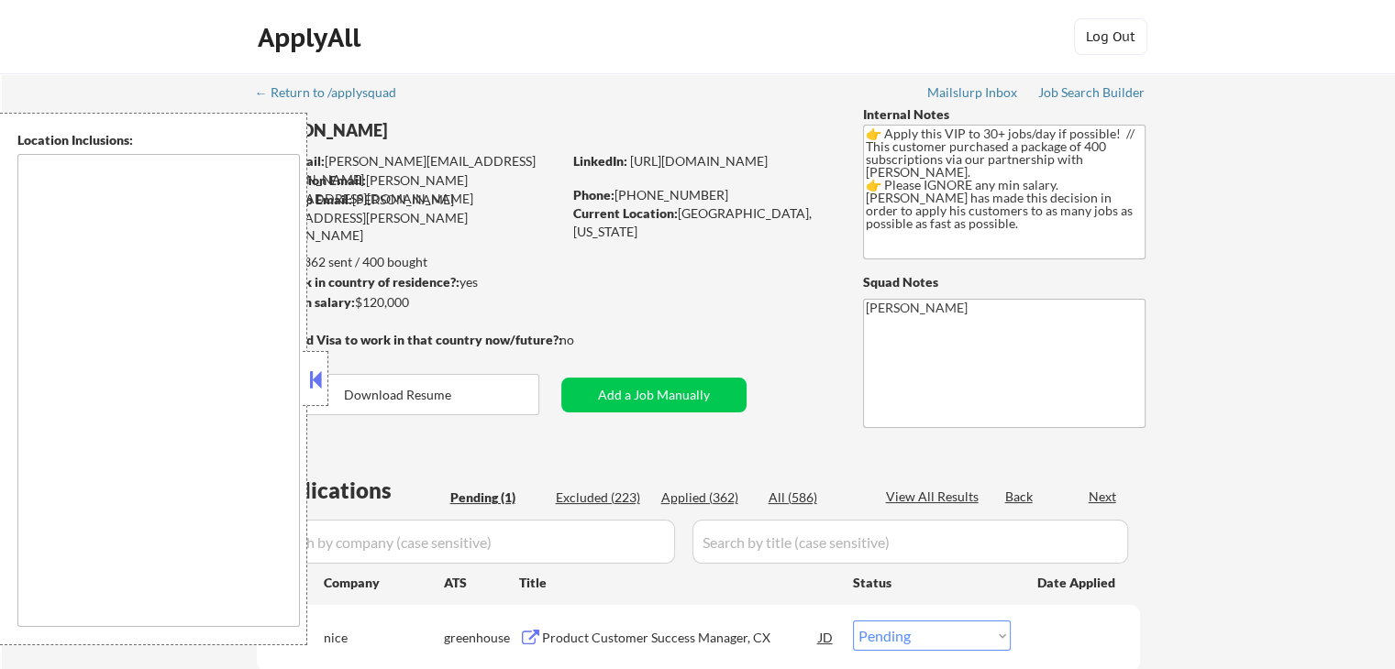
click at [317, 383] on button at bounding box center [315, 380] width 20 height 28
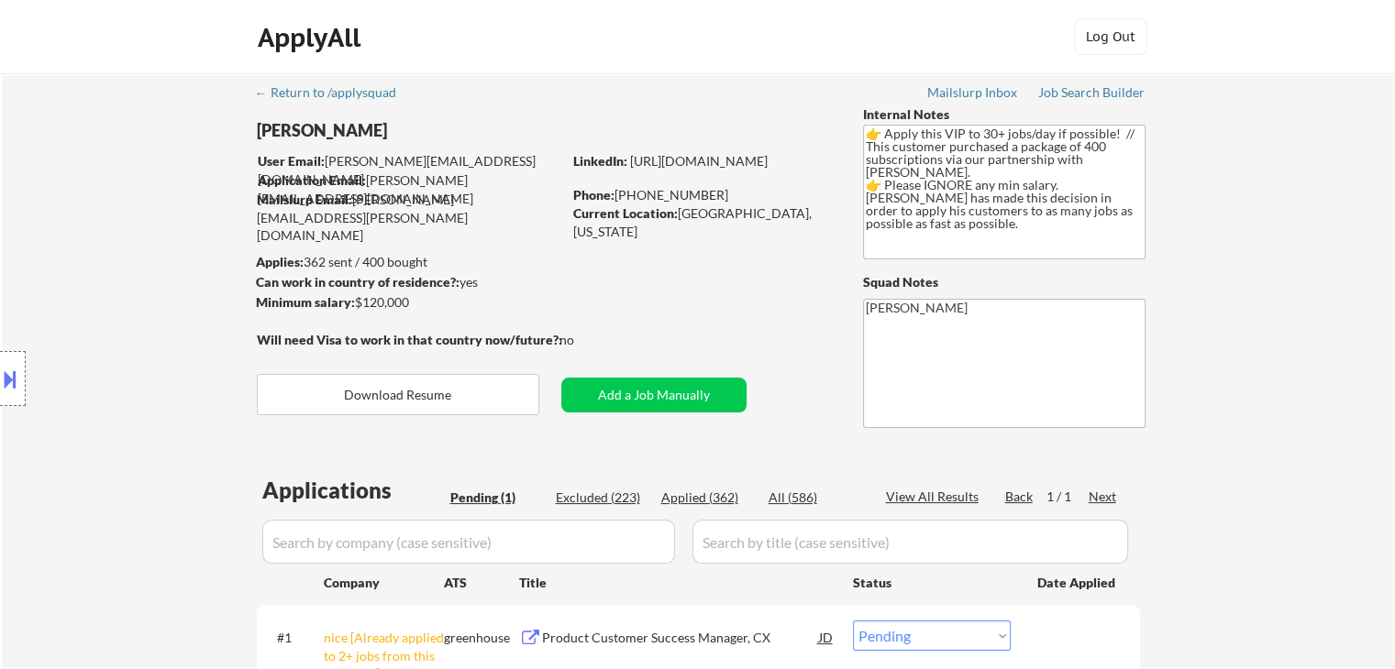
drag, startPoint x: 187, startPoint y: 354, endPoint x: 264, endPoint y: 381, distance: 81.5
click at [185, 354] on div "Location Inclusions:" at bounding box center [164, 379] width 328 height 533
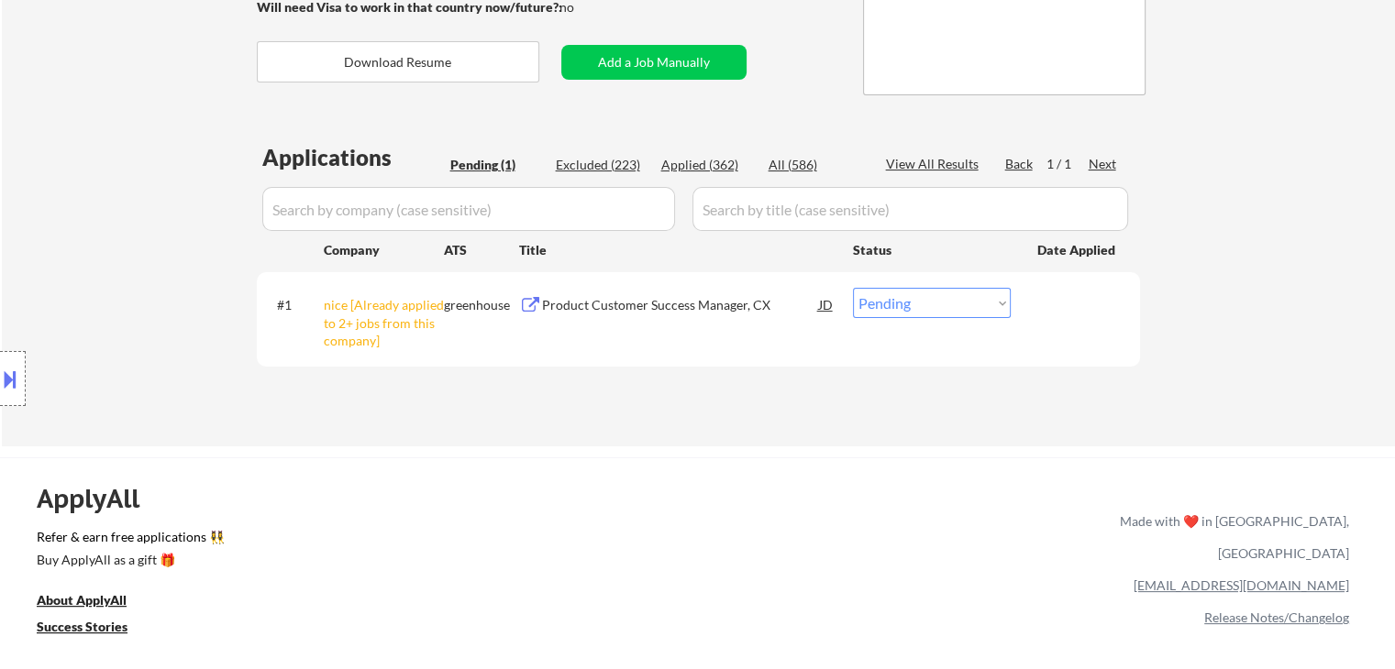
scroll to position [367, 0]
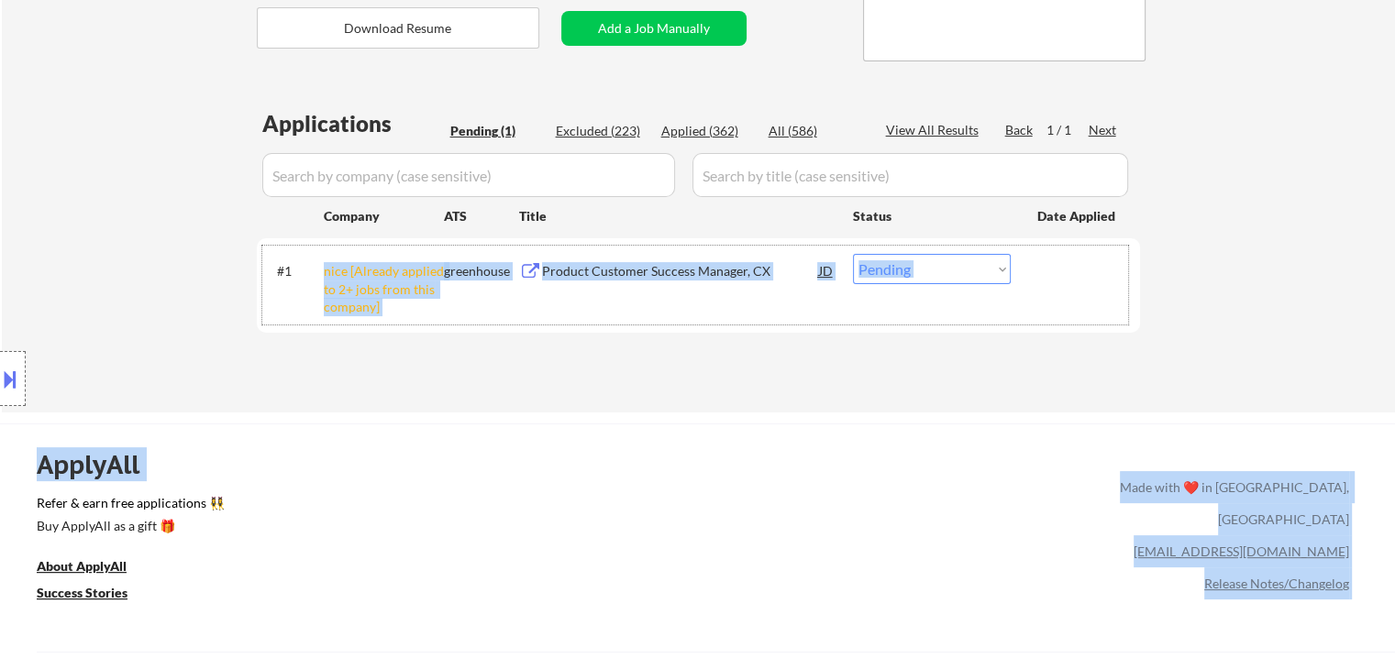
drag, startPoint x: 440, startPoint y: 317, endPoint x: 235, endPoint y: 272, distance: 210.2
click at [147, 240] on div "Location Inclusions:" at bounding box center [164, 379] width 328 height 533
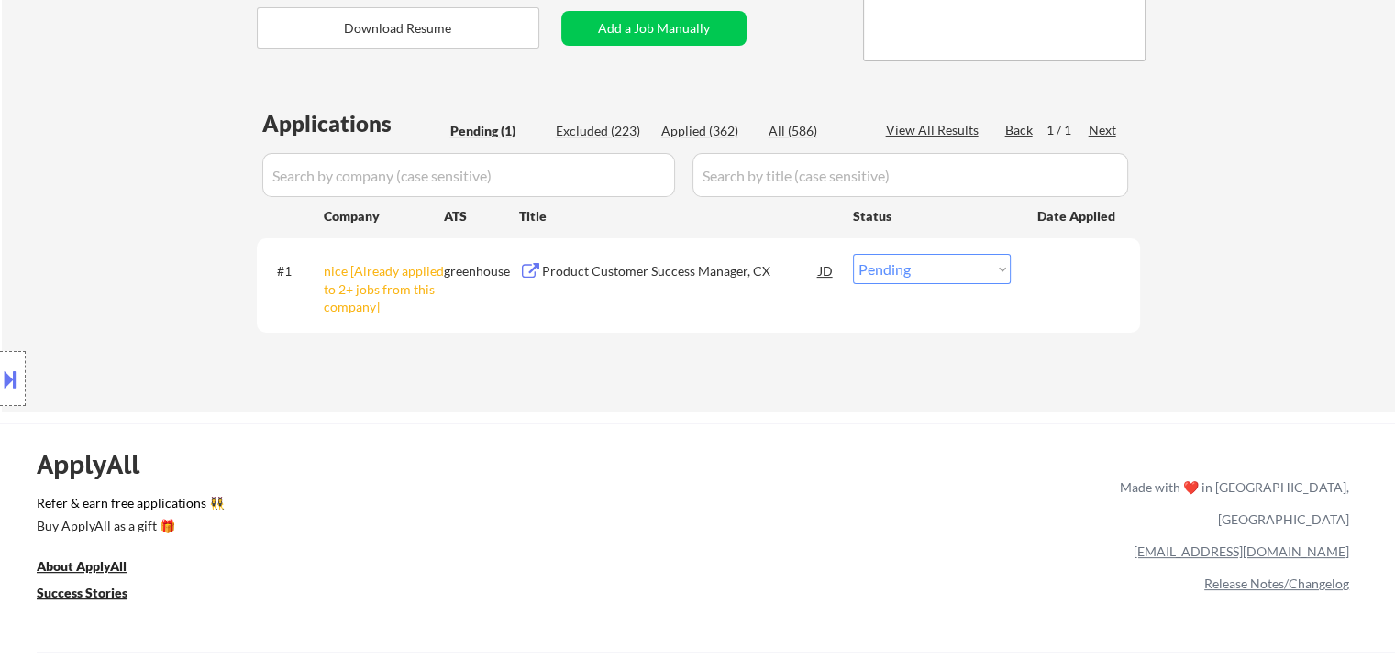
click at [72, 266] on div "Location Inclusions:" at bounding box center [164, 379] width 328 height 533
click at [76, 247] on div "Location Inclusions:" at bounding box center [164, 379] width 328 height 533
click at [75, 244] on div "Location Inclusions:" at bounding box center [164, 379] width 328 height 533
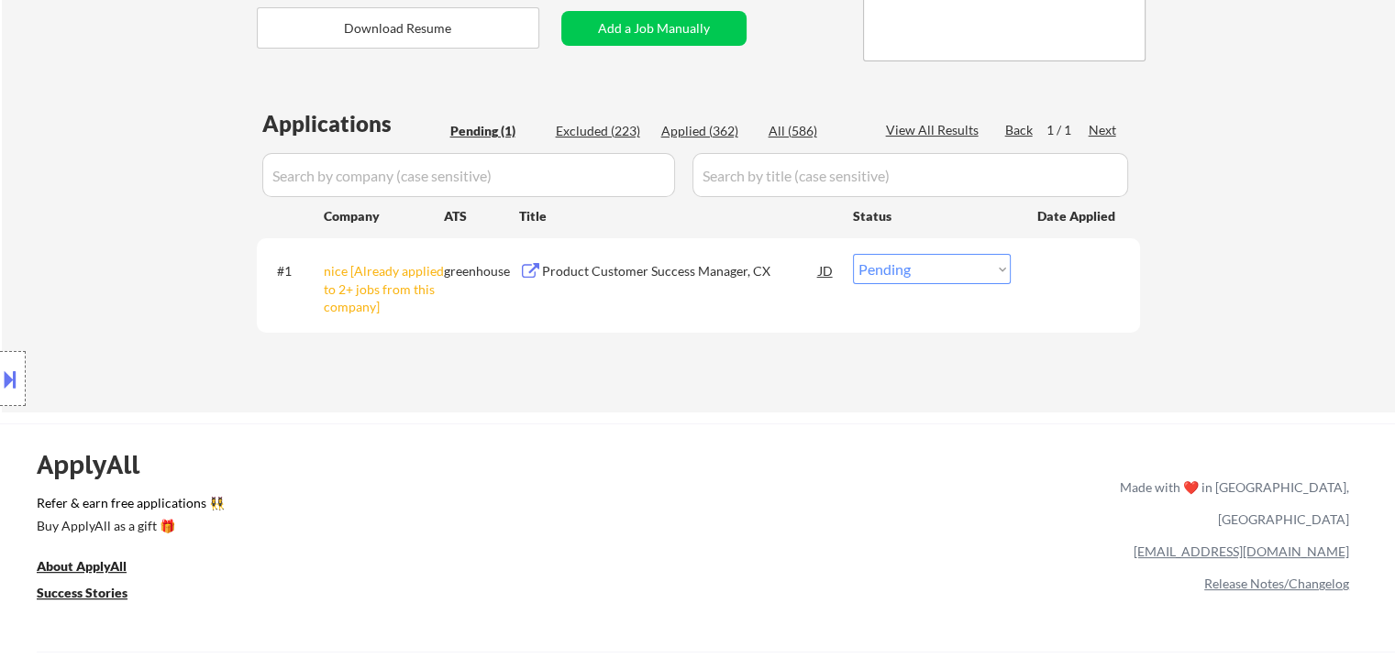
click at [75, 244] on div "Location Inclusions:" at bounding box center [164, 379] width 328 height 533
click at [74, 245] on div "Location Inclusions:" at bounding box center [164, 379] width 328 height 533
click at [73, 245] on div "Location Inclusions:" at bounding box center [164, 379] width 328 height 533
click at [72, 246] on div "Location Inclusions:" at bounding box center [164, 379] width 328 height 533
click at [70, 249] on div "Location Inclusions:" at bounding box center [164, 379] width 328 height 533
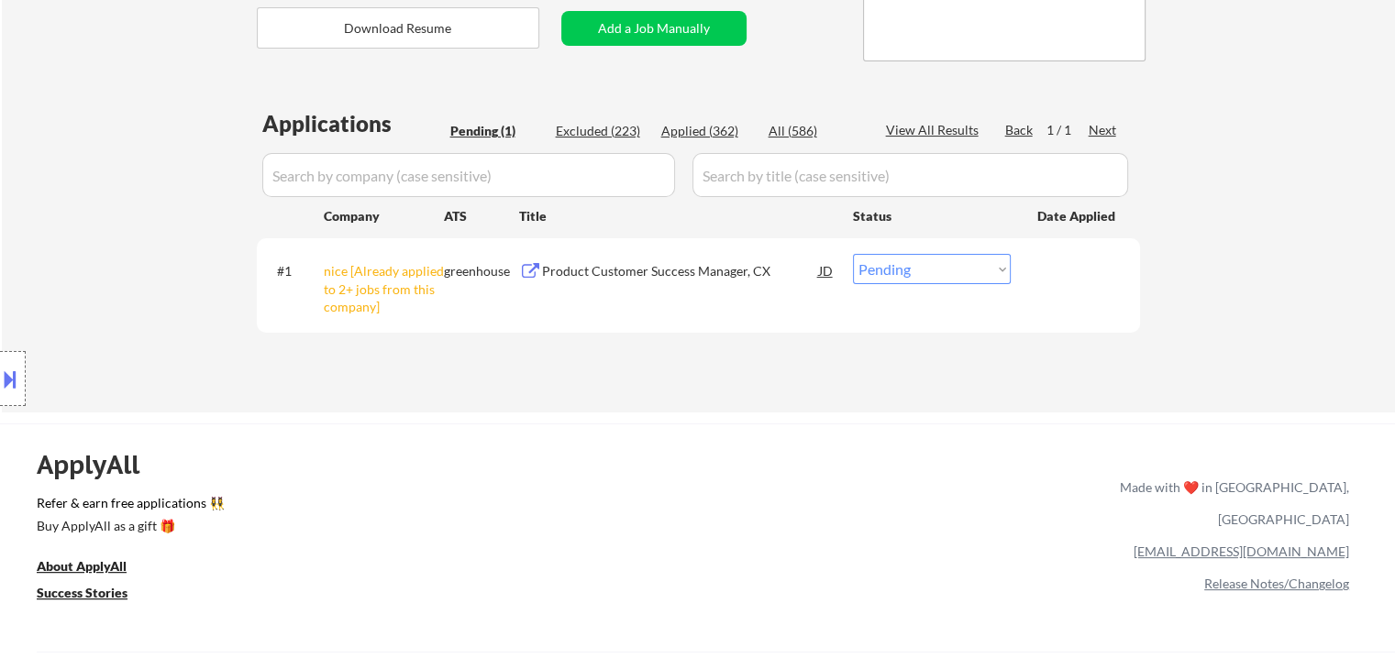
click at [66, 255] on div "Location Inclusions:" at bounding box center [164, 379] width 328 height 533
click at [48, 250] on div "Location Inclusions:" at bounding box center [164, 379] width 328 height 533
click at [44, 254] on div "Location Inclusions:" at bounding box center [164, 379] width 328 height 533
click at [44, 258] on div "Location Inclusions:" at bounding box center [164, 379] width 328 height 533
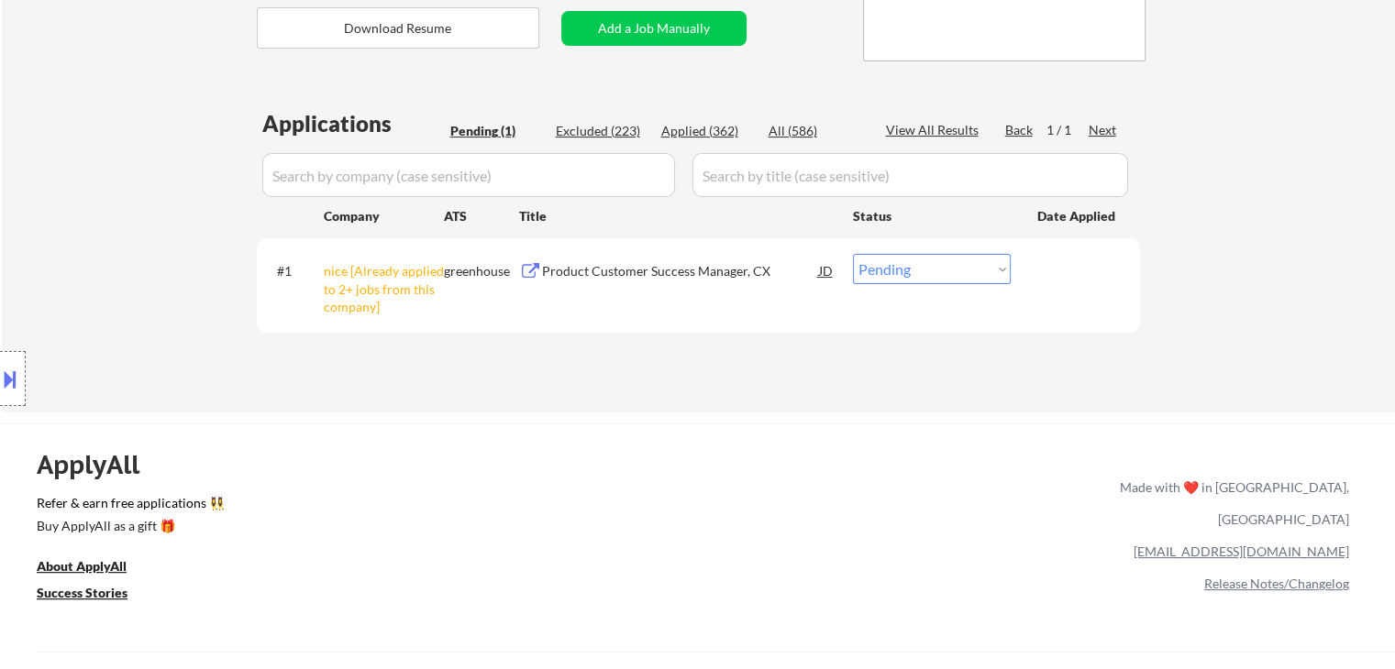
click at [957, 271] on select "Choose an option... Pending Applied Excluded (Questions) Excluded (Expired) Exc…" at bounding box center [932, 269] width 158 height 30
select select ""excluded__other_""
click at [853, 254] on select "Choose an option... Pending Applied Excluded (Questions) Excluded (Expired) Exc…" at bounding box center [932, 269] width 158 height 30
click at [106, 137] on div "Location Inclusions:" at bounding box center [164, 379] width 328 height 533
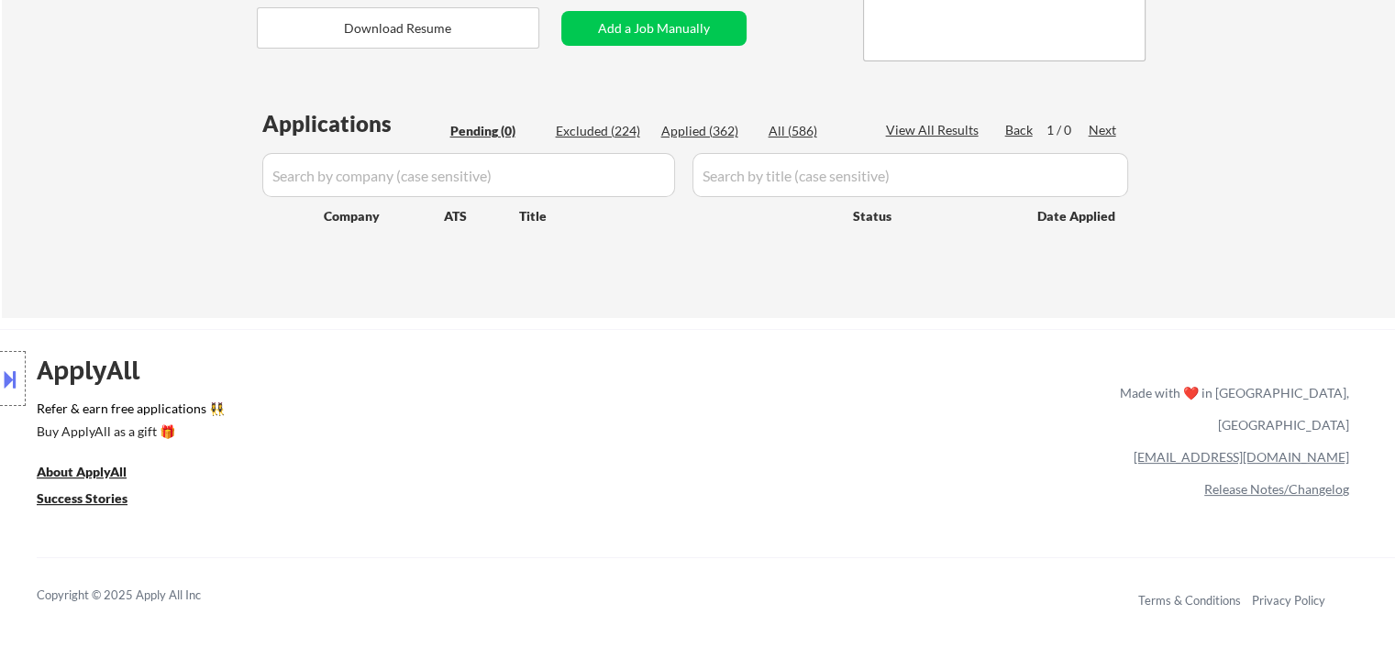
drag, startPoint x: 140, startPoint y: 502, endPoint x: 74, endPoint y: 369, distance: 149.3
click at [54, 407] on div "Location Inclusions:" at bounding box center [164, 379] width 328 height 533
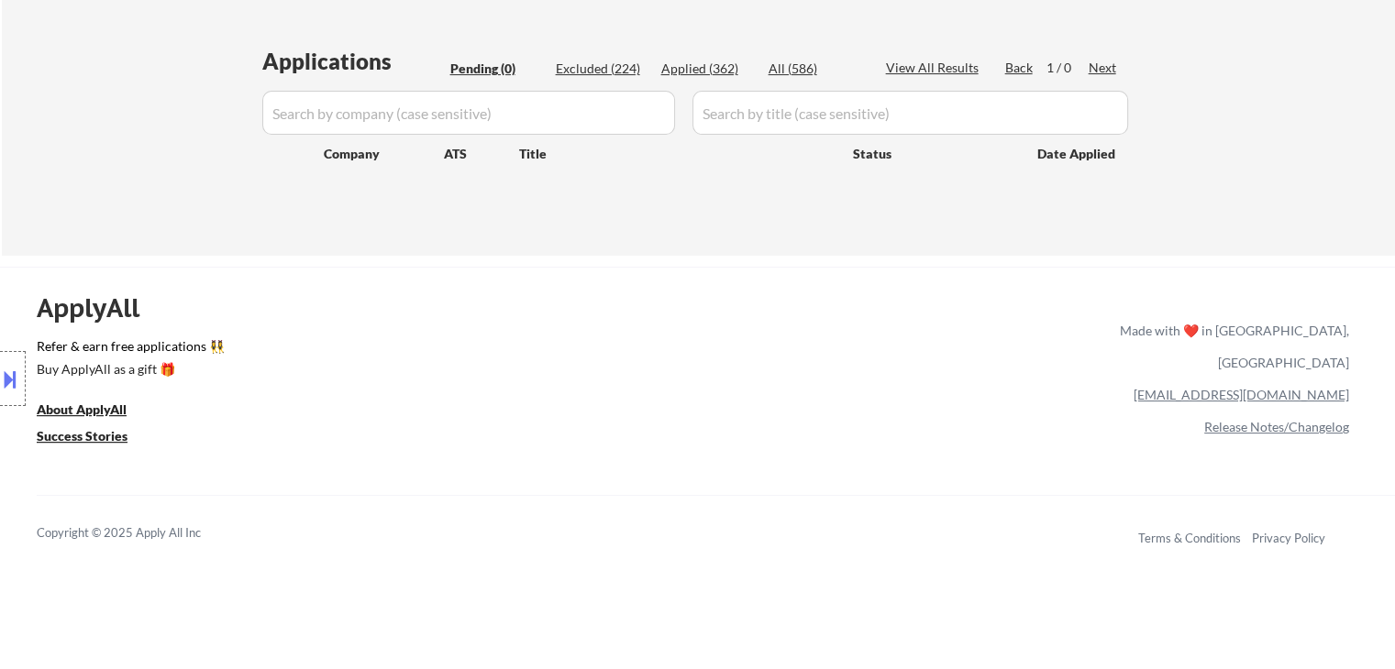
scroll to position [458, 0]
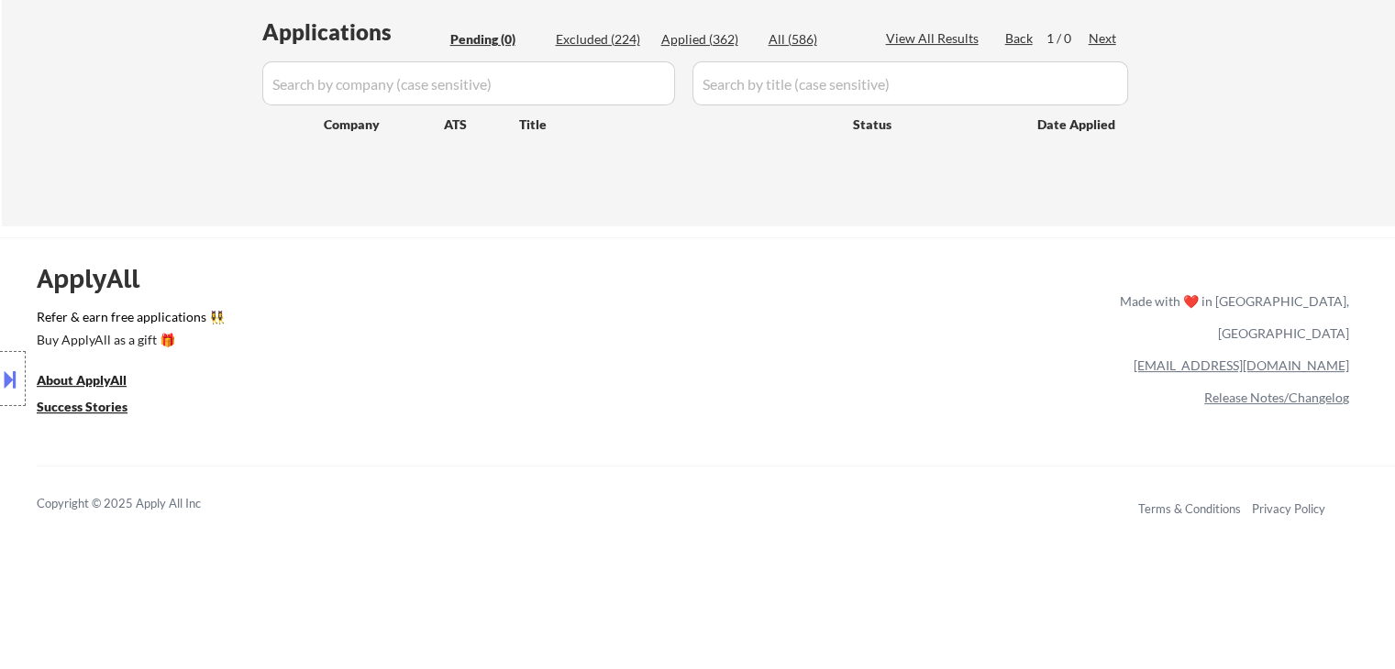
click at [392, 226] on div "← Return to /applysquad Mailslurp Inbox Job Search Builder [PERSON_NAME] User E…" at bounding box center [697, 354] width 1395 height 1625
click at [172, 157] on div "Location Inclusions:" at bounding box center [164, 379] width 328 height 533
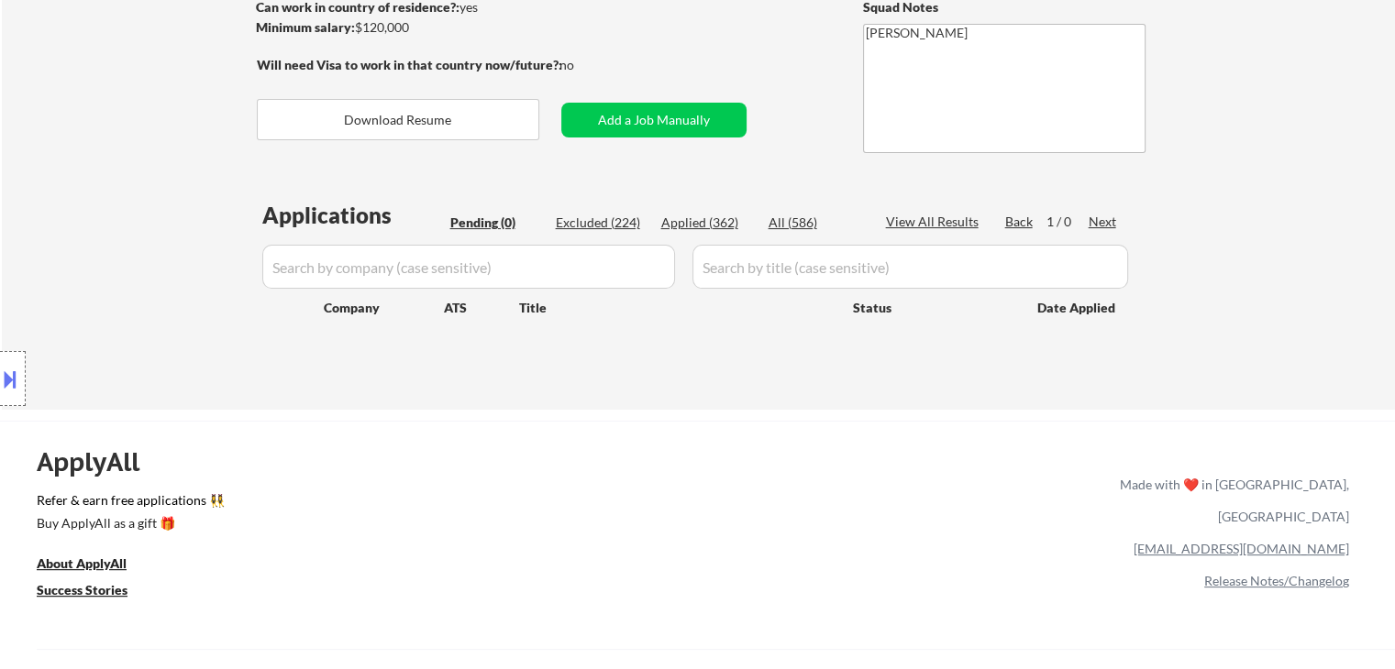
click at [143, 141] on div "Location Inclusions:" at bounding box center [164, 379] width 328 height 533
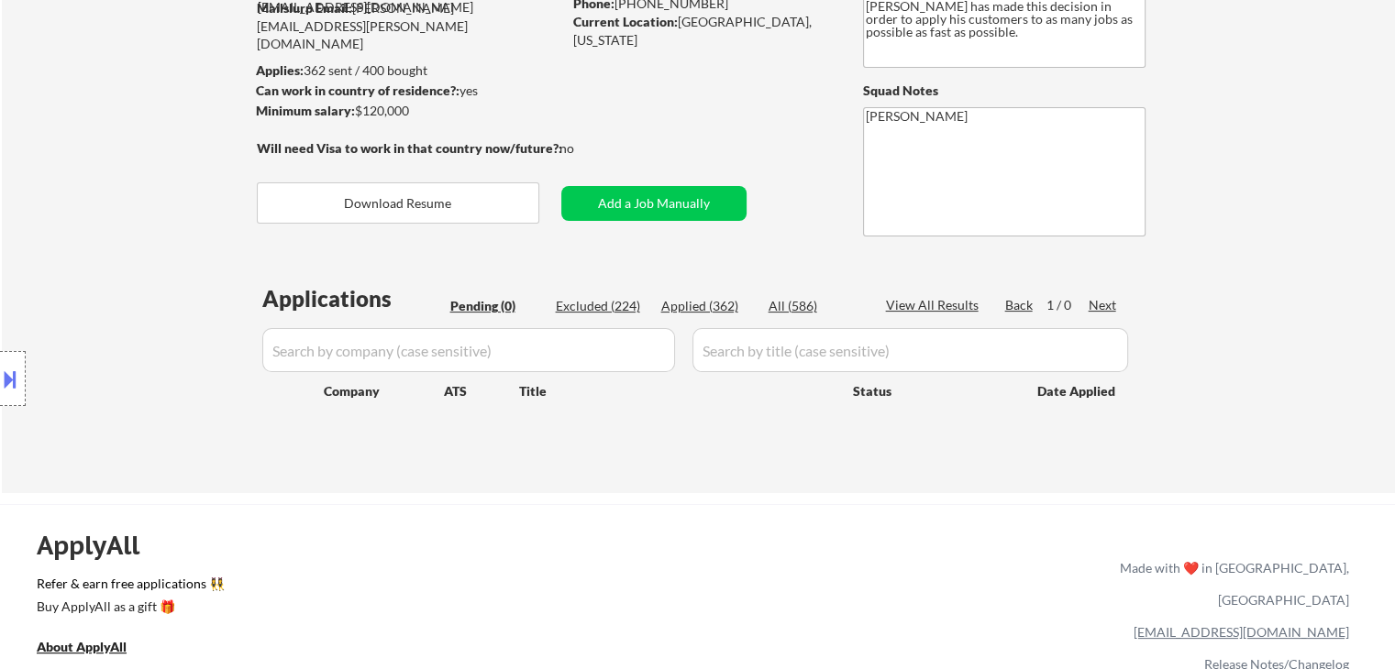
scroll to position [92, 0]
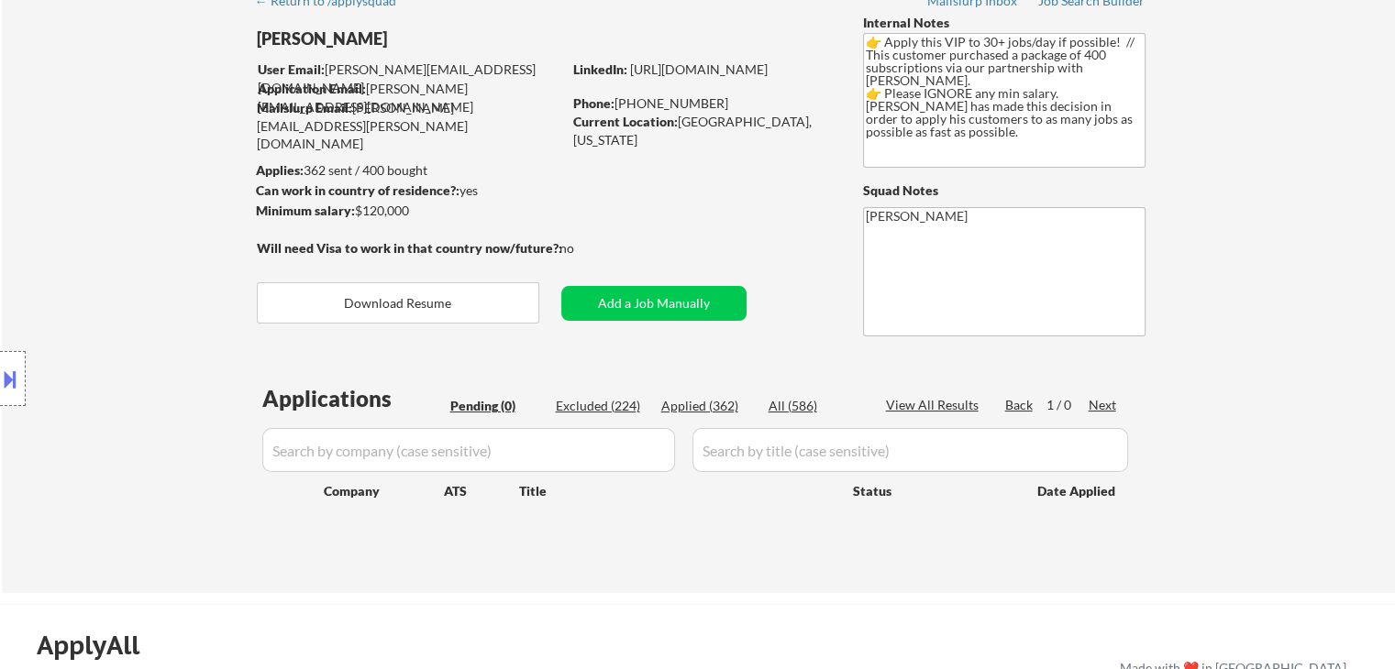
click at [133, 140] on div "Location Inclusions:" at bounding box center [164, 379] width 328 height 533
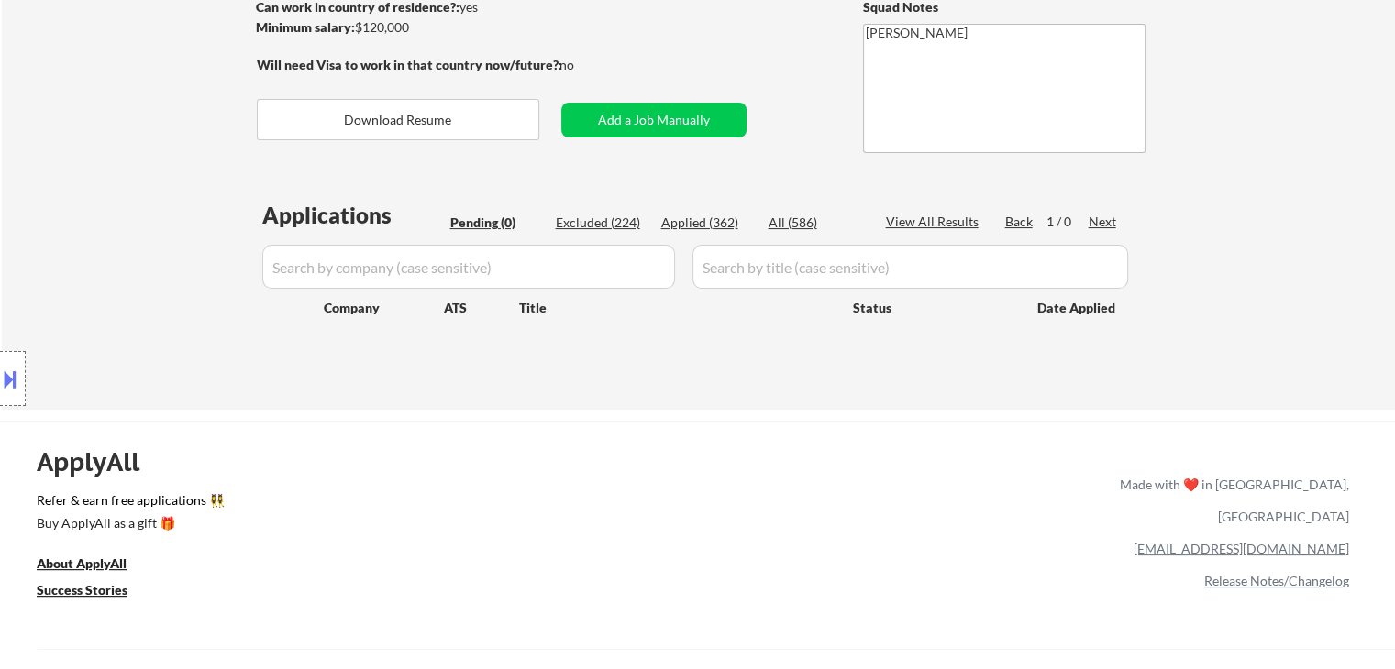
click at [134, 140] on div "Location Inclusions:" at bounding box center [164, 379] width 328 height 533
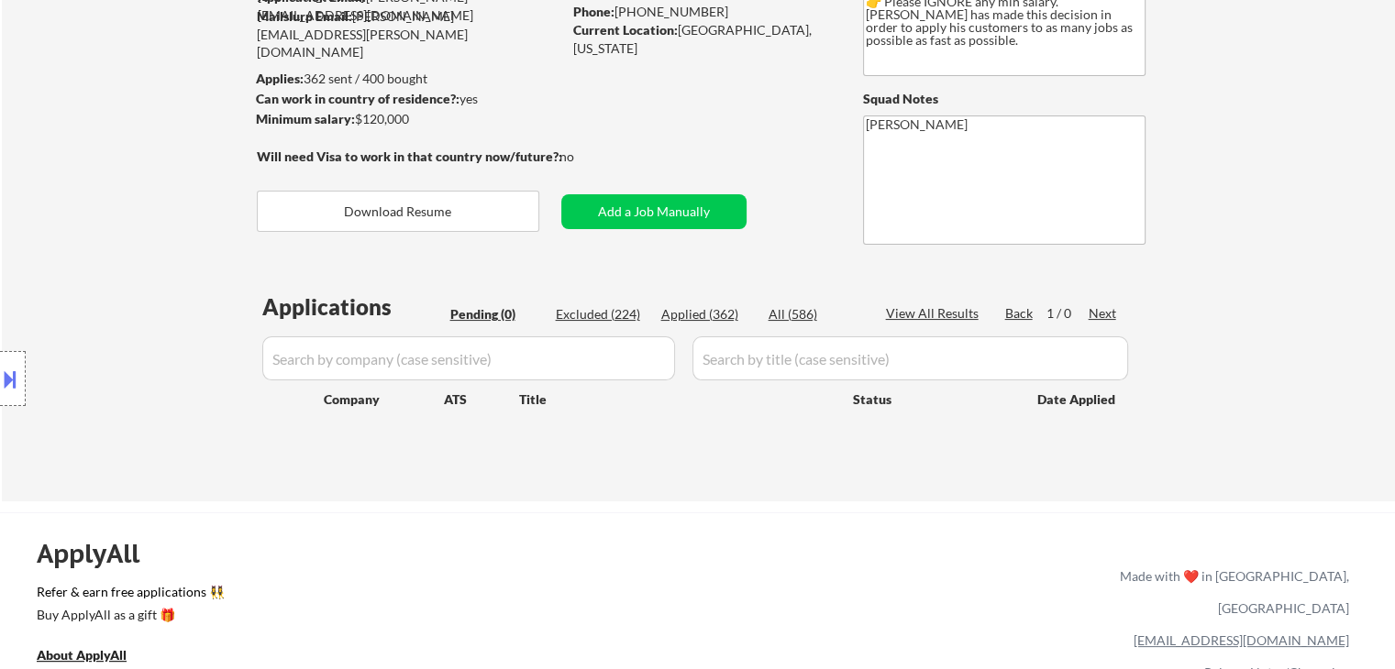
click at [134, 140] on div "Location Inclusions:" at bounding box center [164, 379] width 328 height 533
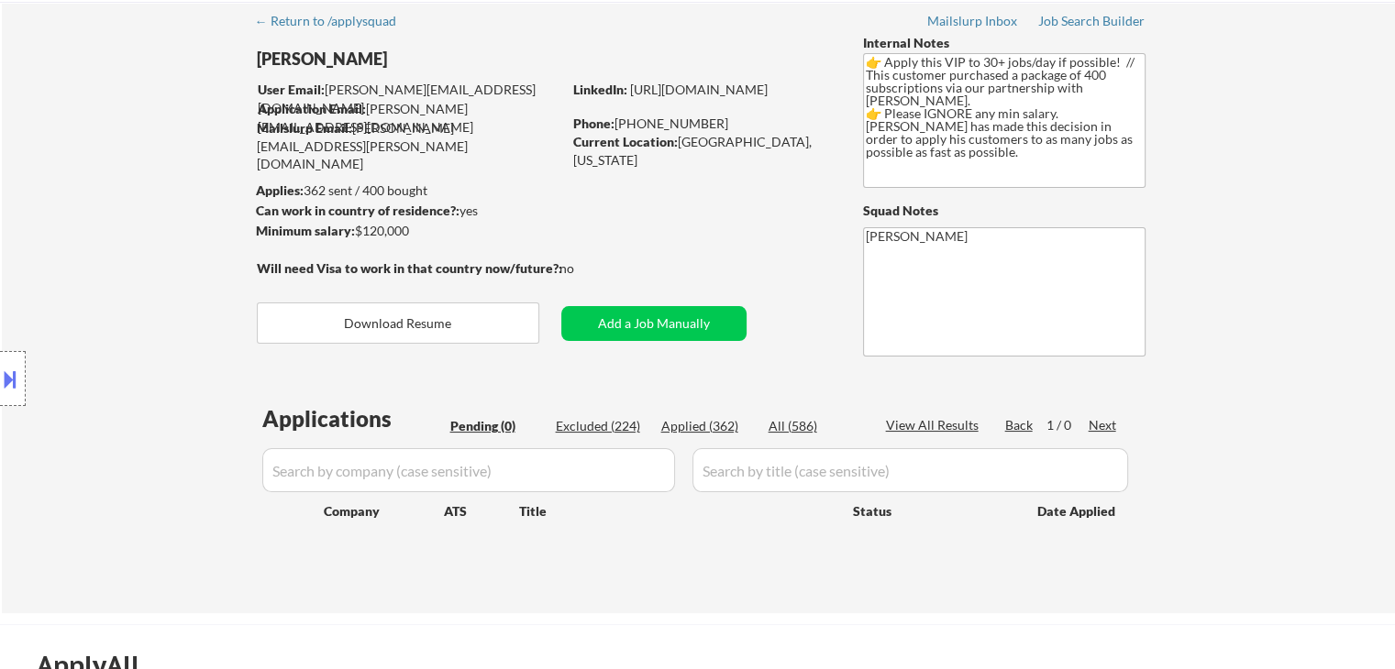
scroll to position [0, 0]
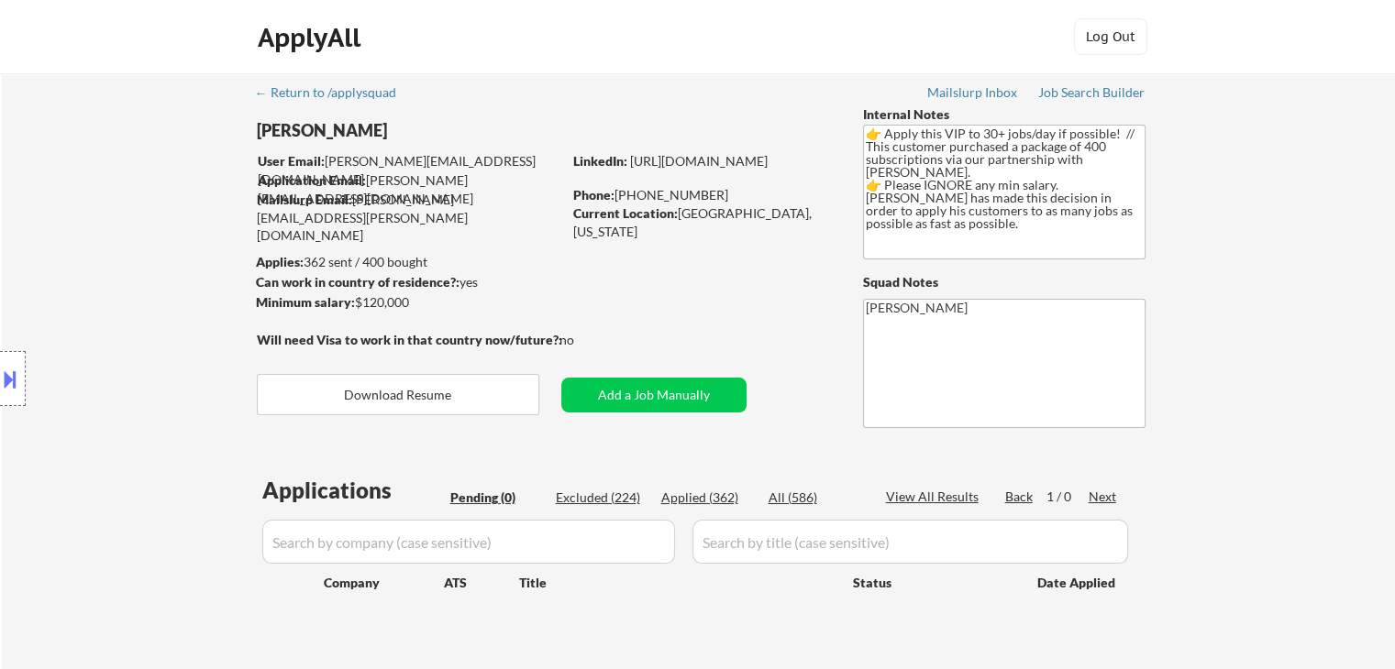
click at [144, 175] on div "Location Inclusions:" at bounding box center [164, 379] width 328 height 533
click at [181, 177] on div "Location Inclusions:" at bounding box center [164, 379] width 328 height 533
click at [175, 183] on div "Location Inclusions:" at bounding box center [164, 379] width 328 height 533
click at [172, 194] on div "Location Inclusions:" at bounding box center [164, 379] width 328 height 533
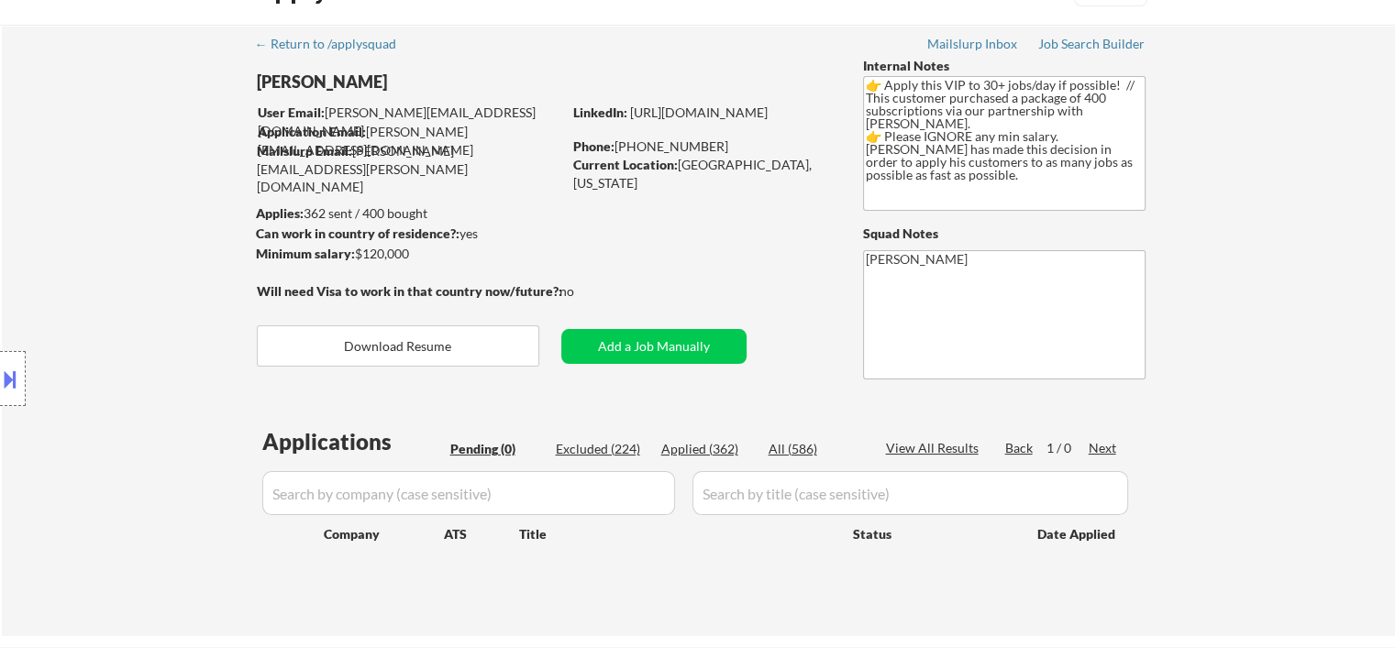
scroll to position [92, 0]
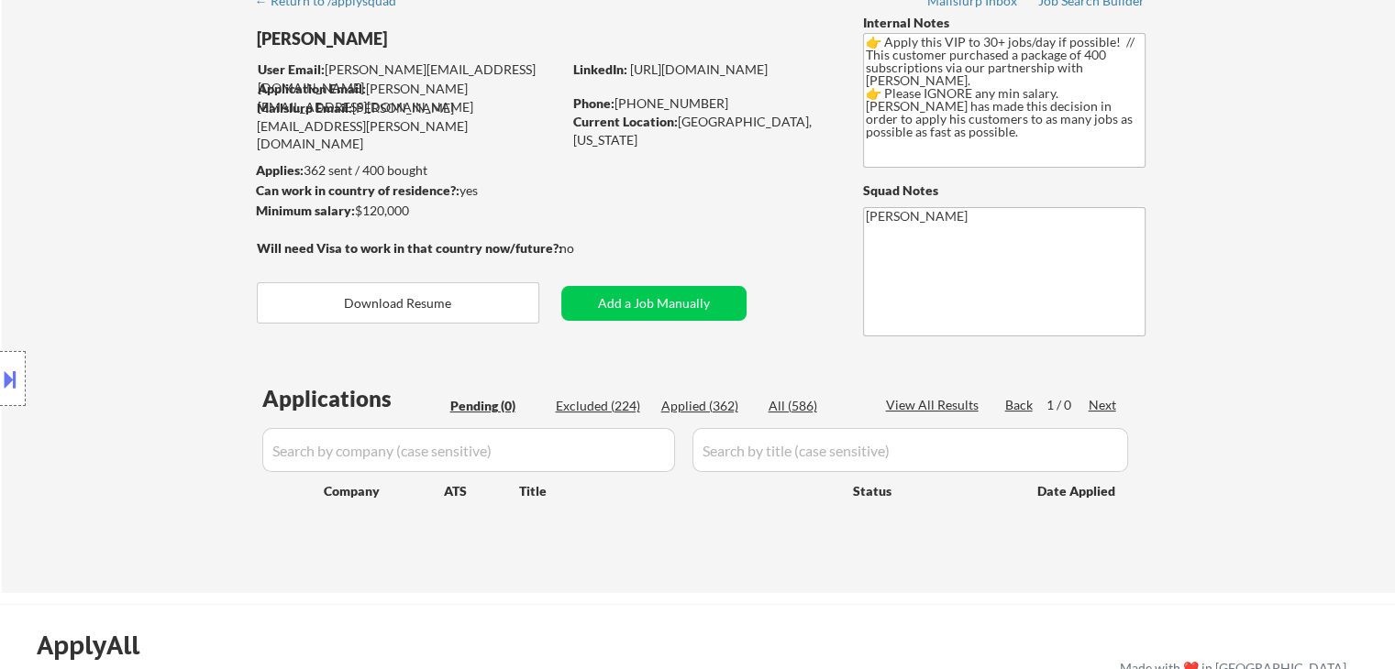
click at [167, 183] on div "Location Inclusions:" at bounding box center [164, 379] width 328 height 533
drag, startPoint x: 394, startPoint y: 206, endPoint x: 224, endPoint y: 169, distance: 174.6
click at [259, 152] on body "← Return to /applysquad Mailslurp Inbox Job Search Builder [PERSON_NAME] User E…" at bounding box center [697, 242] width 1395 height 669
click at [194, 166] on div "Location Inclusions:" at bounding box center [164, 379] width 328 height 533
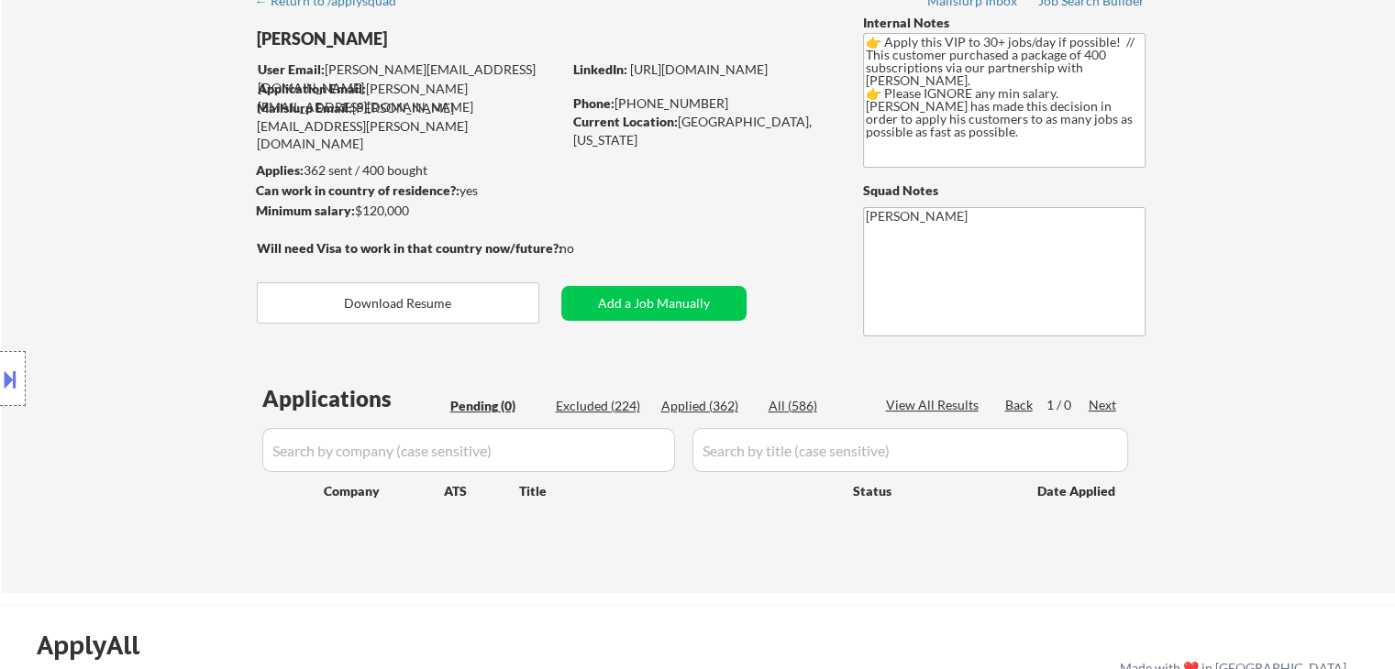
drag, startPoint x: 415, startPoint y: 206, endPoint x: 264, endPoint y: 210, distance: 151.3
click at [264, 210] on body "← Return to /applysquad Mailslurp Inbox Job Search Builder [PERSON_NAME] User E…" at bounding box center [697, 242] width 1395 height 669
click at [169, 215] on div "Location Inclusions:" at bounding box center [164, 379] width 328 height 533
click at [171, 213] on div "Location Inclusions:" at bounding box center [164, 379] width 328 height 533
click at [205, 215] on div "Location Inclusions:" at bounding box center [164, 379] width 328 height 533
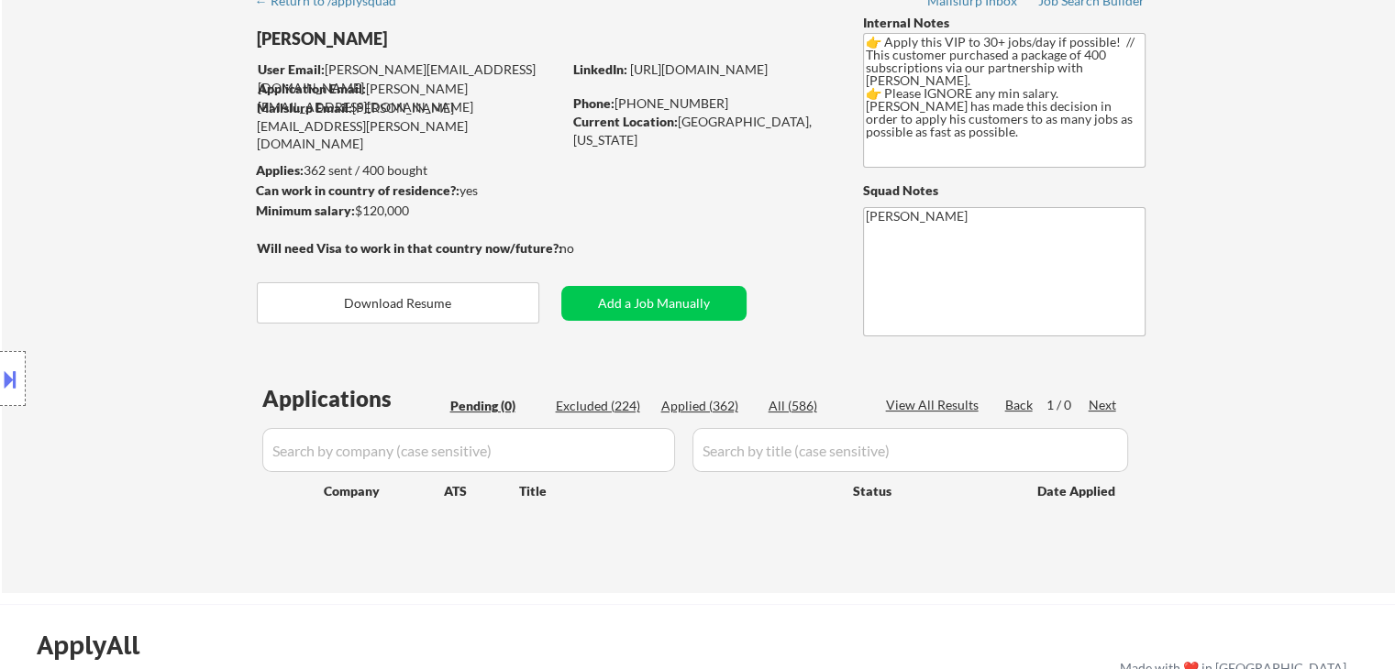
scroll to position [0, 0]
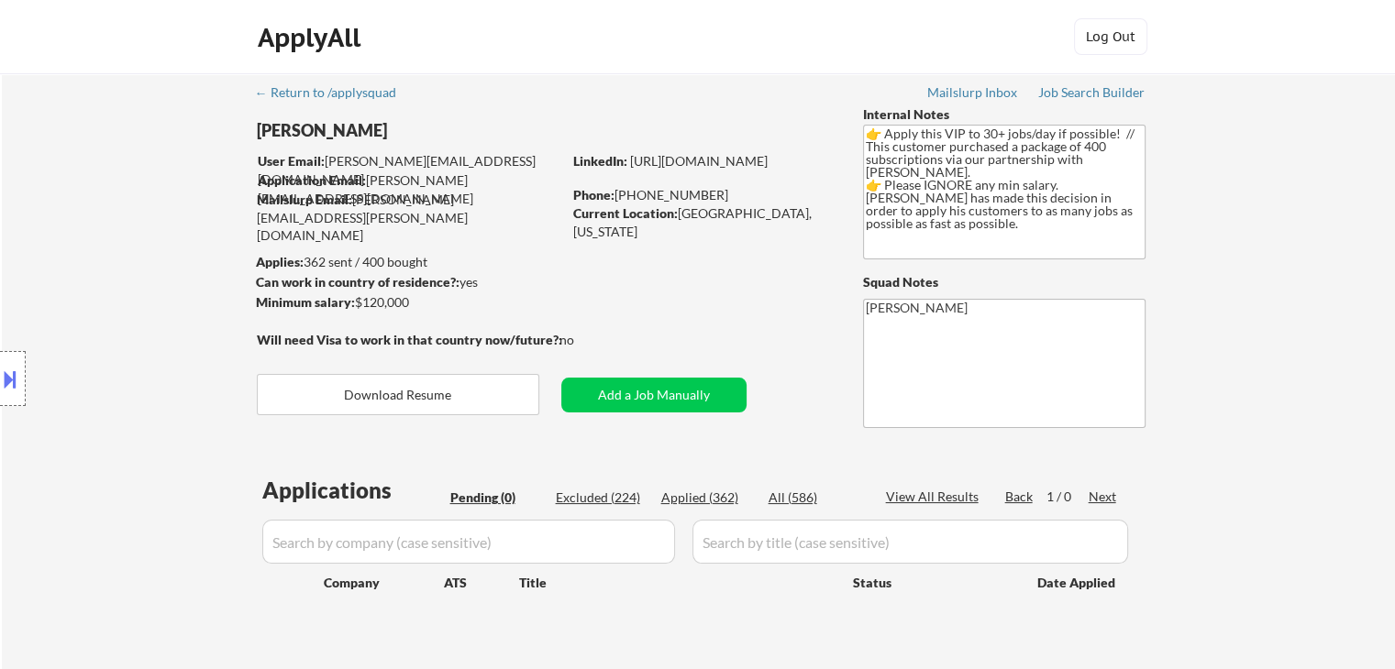
click at [178, 239] on div "Location Inclusions:" at bounding box center [164, 379] width 328 height 533
click at [525, 96] on div "← Return to /applysquad Mailslurp Inbox Job Search Builder [PERSON_NAME] User E…" at bounding box center [698, 371] width 915 height 597
drag, startPoint x: 1122, startPoint y: 221, endPoint x: 822, endPoint y: 115, distance: 318.1
click at [822, 115] on div "← Return to /applysquad Mailslurp Inbox Job Search Builder [PERSON_NAME] User E…" at bounding box center [698, 371] width 915 height 597
click at [188, 172] on div "Location Inclusions:" at bounding box center [164, 379] width 328 height 533
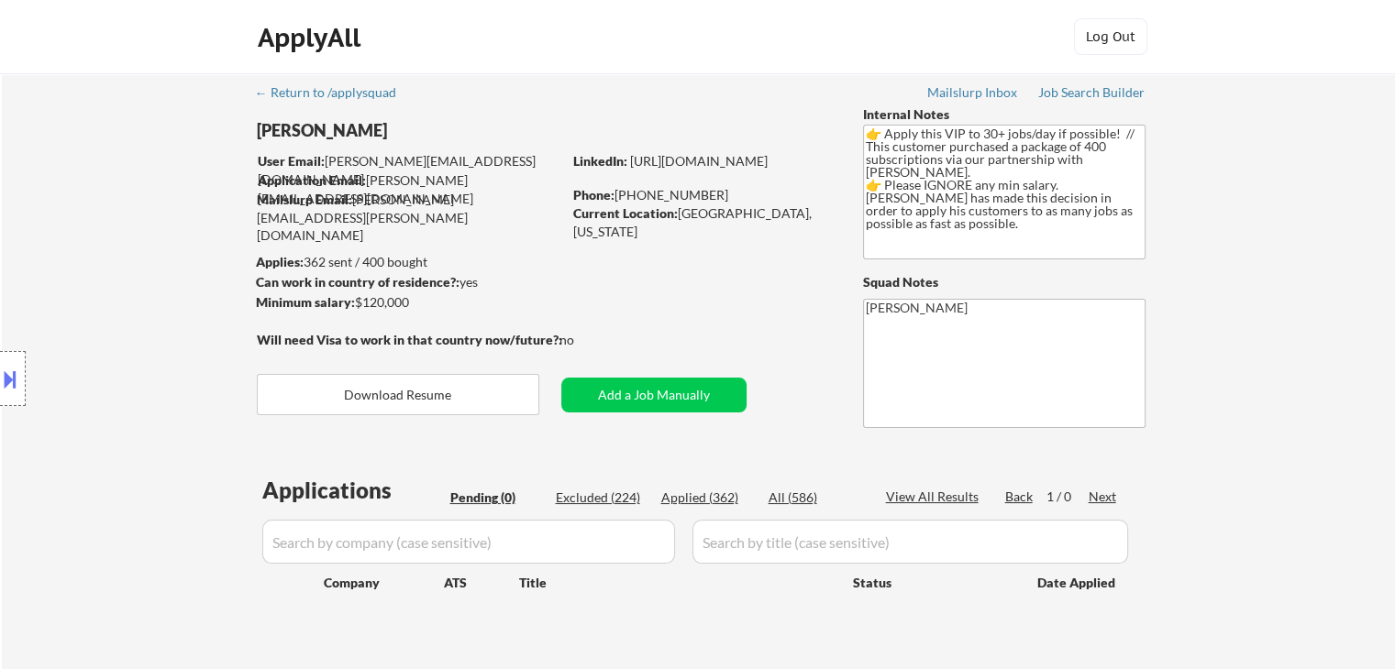
click at [188, 172] on div "Location Inclusions:" at bounding box center [164, 379] width 328 height 533
click at [188, 164] on div "Location Inclusions:" at bounding box center [164, 379] width 328 height 533
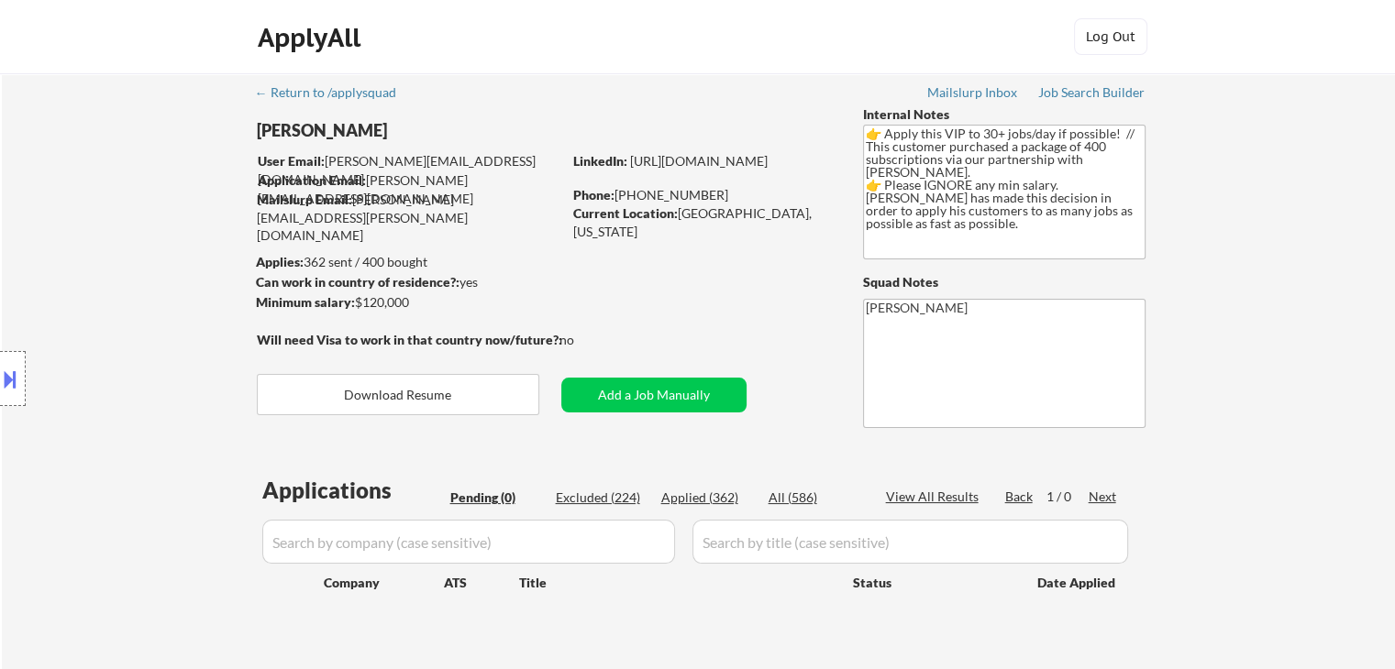
click at [188, 164] on div "Location Inclusions:" at bounding box center [164, 379] width 328 height 533
click at [193, 166] on div "Location Inclusions:" at bounding box center [164, 379] width 328 height 533
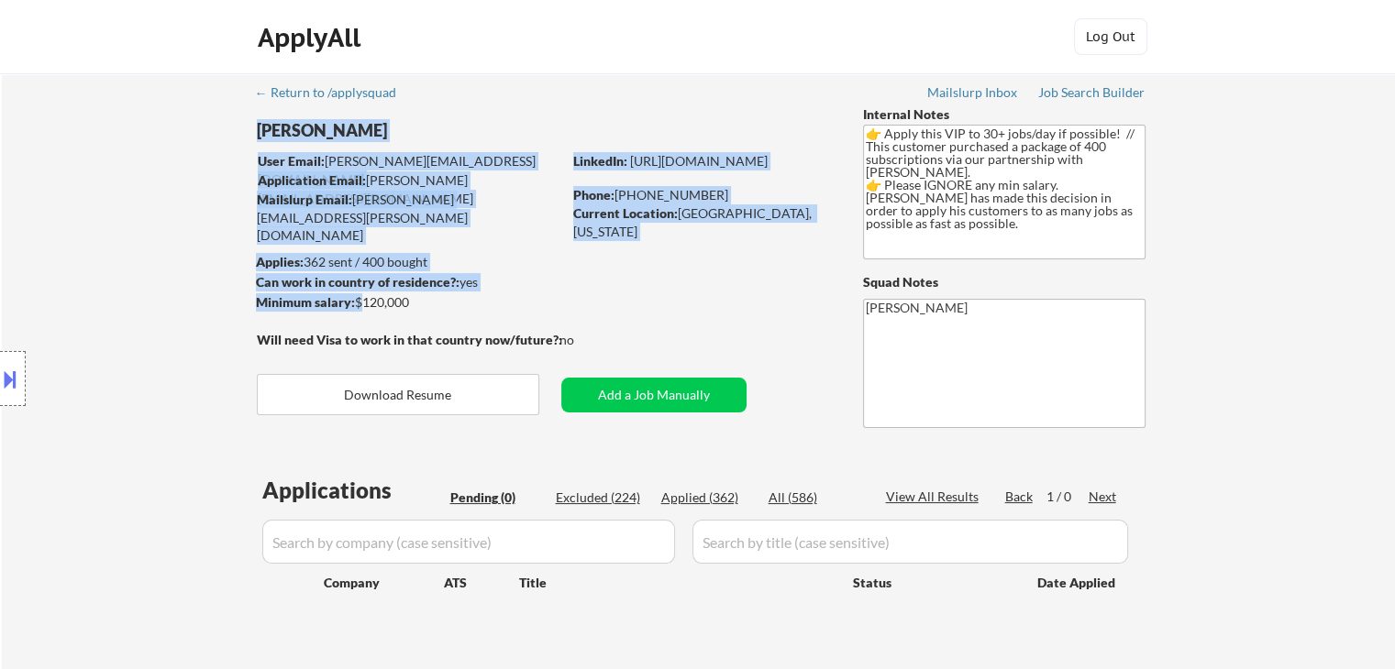
drag, startPoint x: 424, startPoint y: 322, endPoint x: 355, endPoint y: 292, distance: 75.1
click at [355, 292] on div "← Return to /applysquad Mailslurp Inbox Job Search Builder [PERSON_NAME] User E…" at bounding box center [698, 371] width 915 height 597
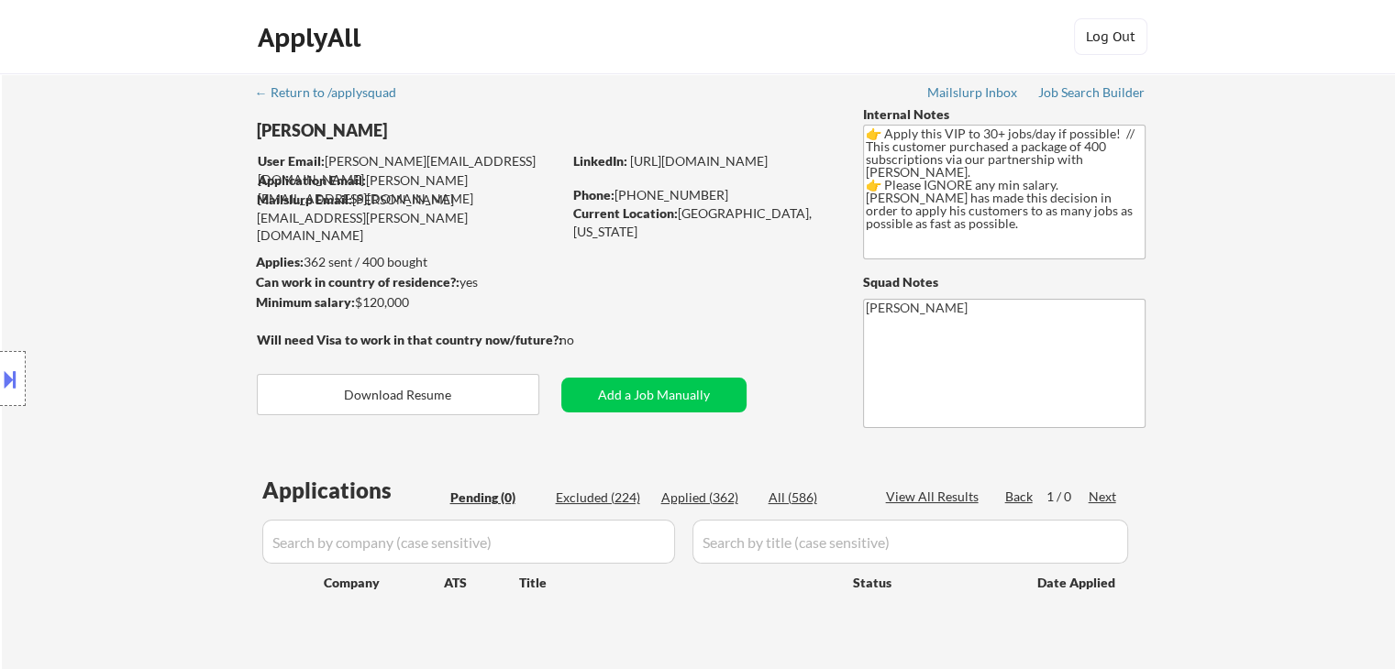
click at [224, 121] on div "Location Inclusions:" at bounding box center [164, 379] width 328 height 533
click at [192, 140] on div "Location Inclusions:" at bounding box center [164, 379] width 328 height 533
click at [197, 206] on div "Location Inclusions:" at bounding box center [164, 379] width 328 height 533
click at [125, 162] on div "Location Inclusions:" at bounding box center [164, 379] width 328 height 533
click at [125, 167] on div "Location Inclusions:" at bounding box center [164, 379] width 328 height 533
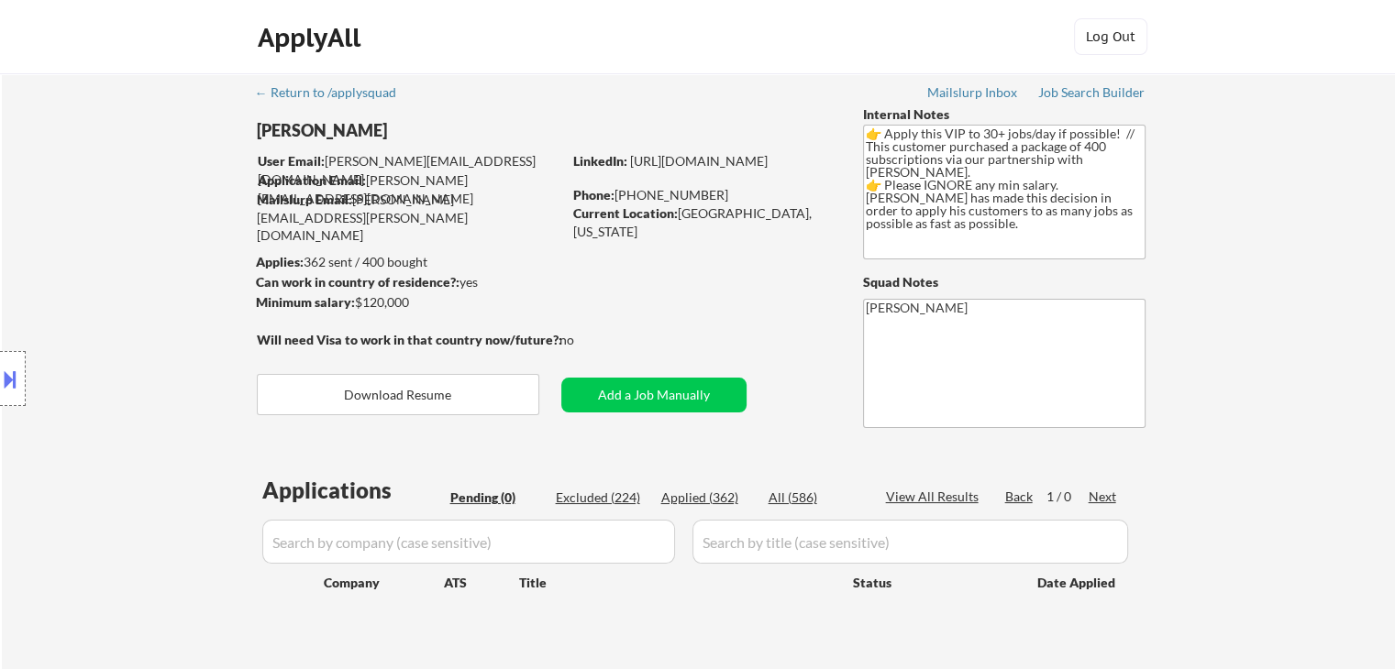
click at [125, 168] on div "Location Inclusions:" at bounding box center [164, 379] width 328 height 533
click at [75, 262] on div "Location Inclusions:" at bounding box center [164, 379] width 328 height 533
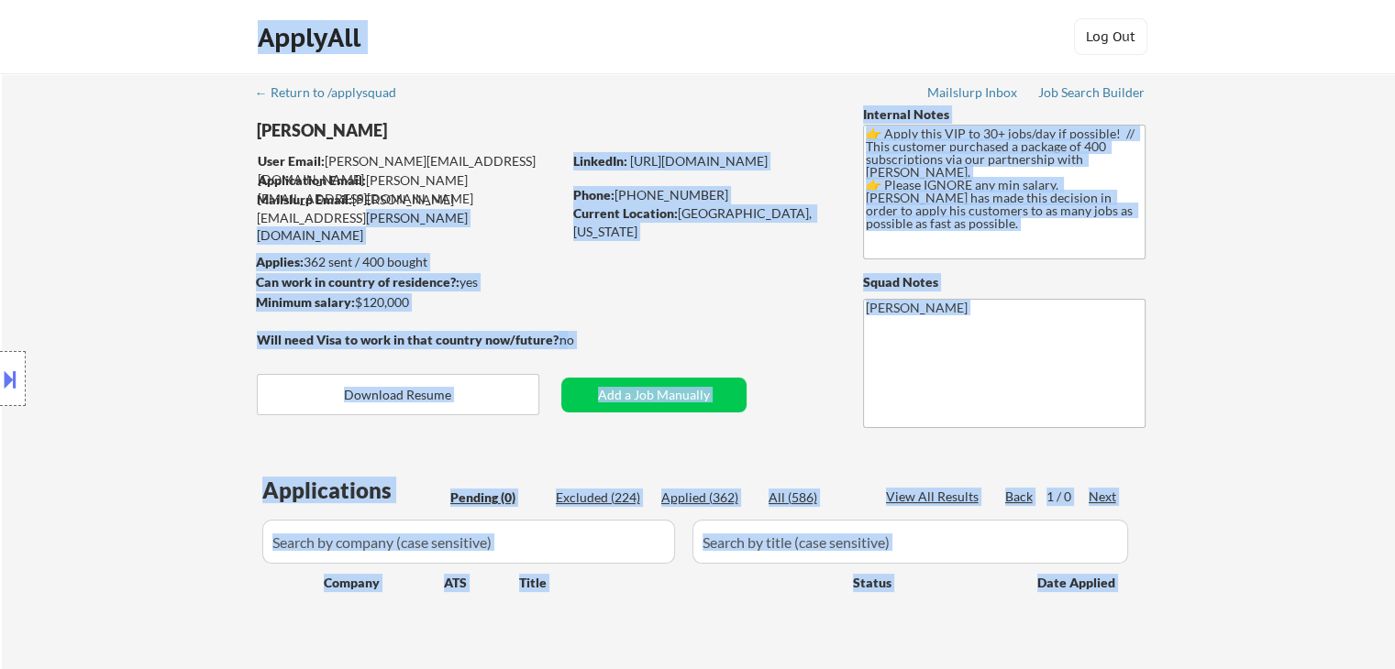
drag, startPoint x: 521, startPoint y: 203, endPoint x: 259, endPoint y: 166, distance: 263.9
click at [259, 166] on body "← Return to /applysquad Mailslurp Inbox Job Search Builder [PERSON_NAME] User E…" at bounding box center [697, 334] width 1395 height 669
click at [178, 181] on div "Location Inclusions:" at bounding box center [164, 379] width 328 height 533
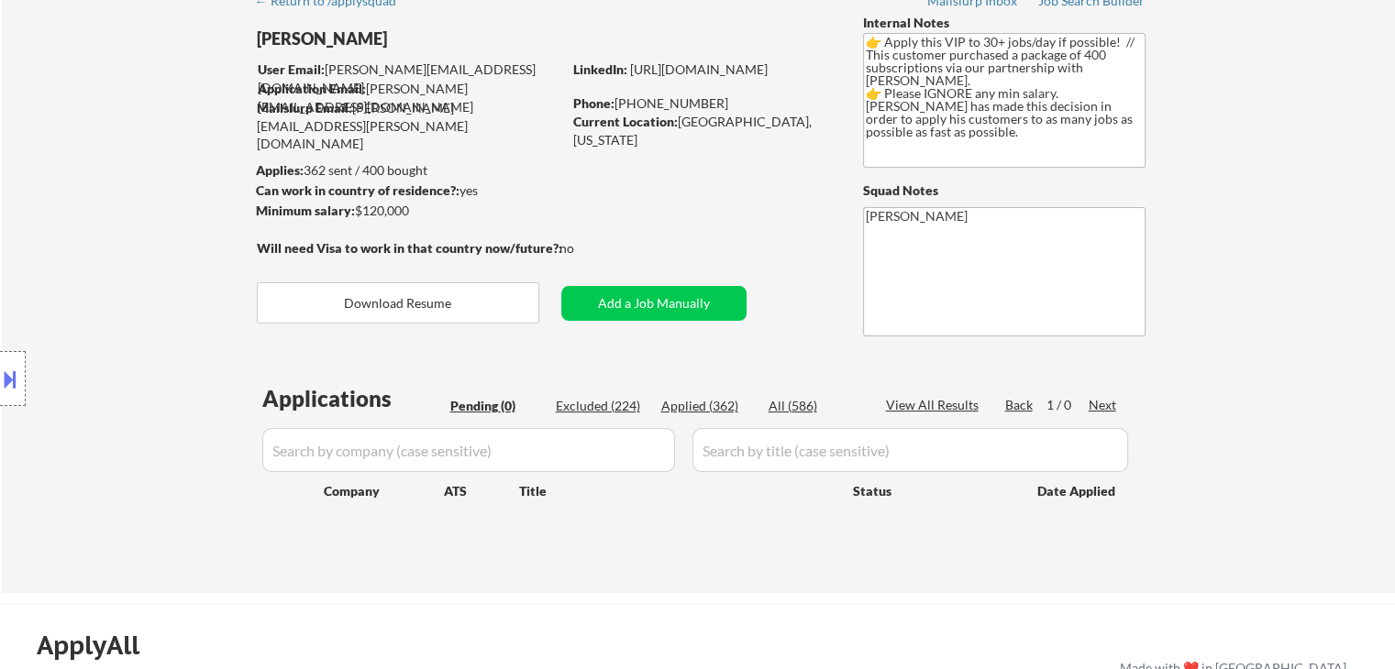
click at [178, 181] on div "Location Inclusions:" at bounding box center [164, 379] width 328 height 533
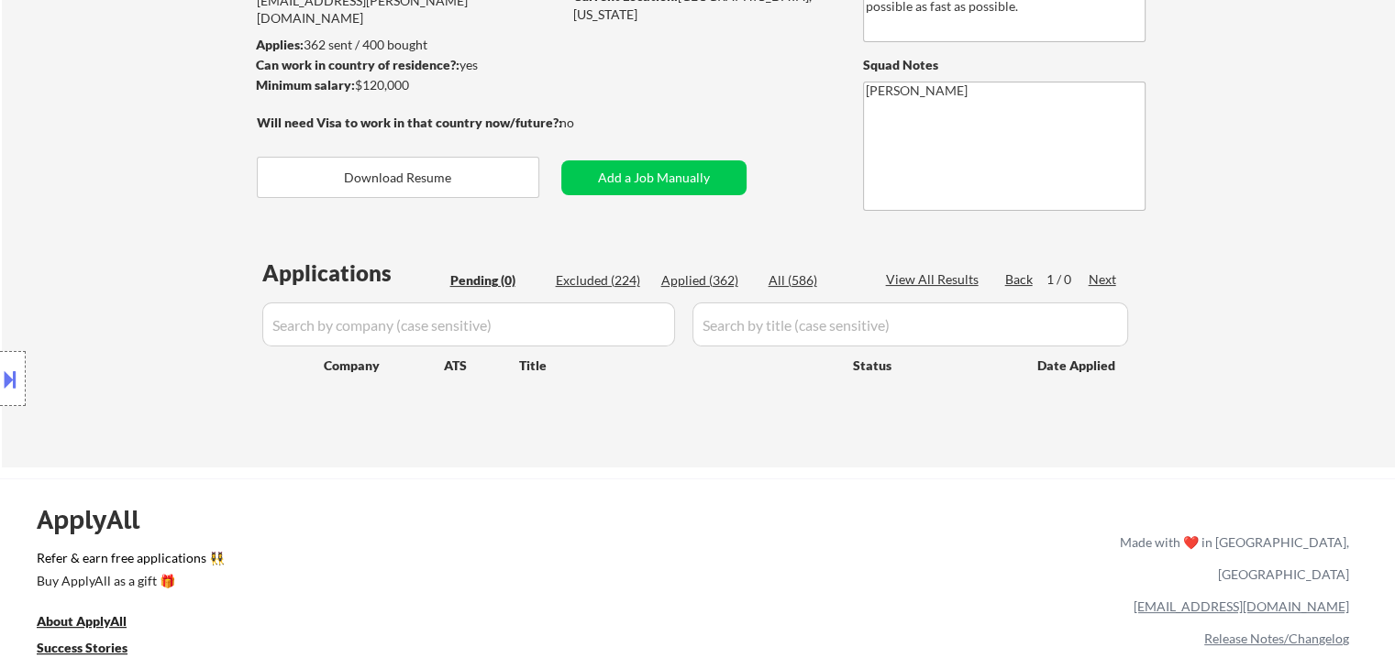
scroll to position [275, 0]
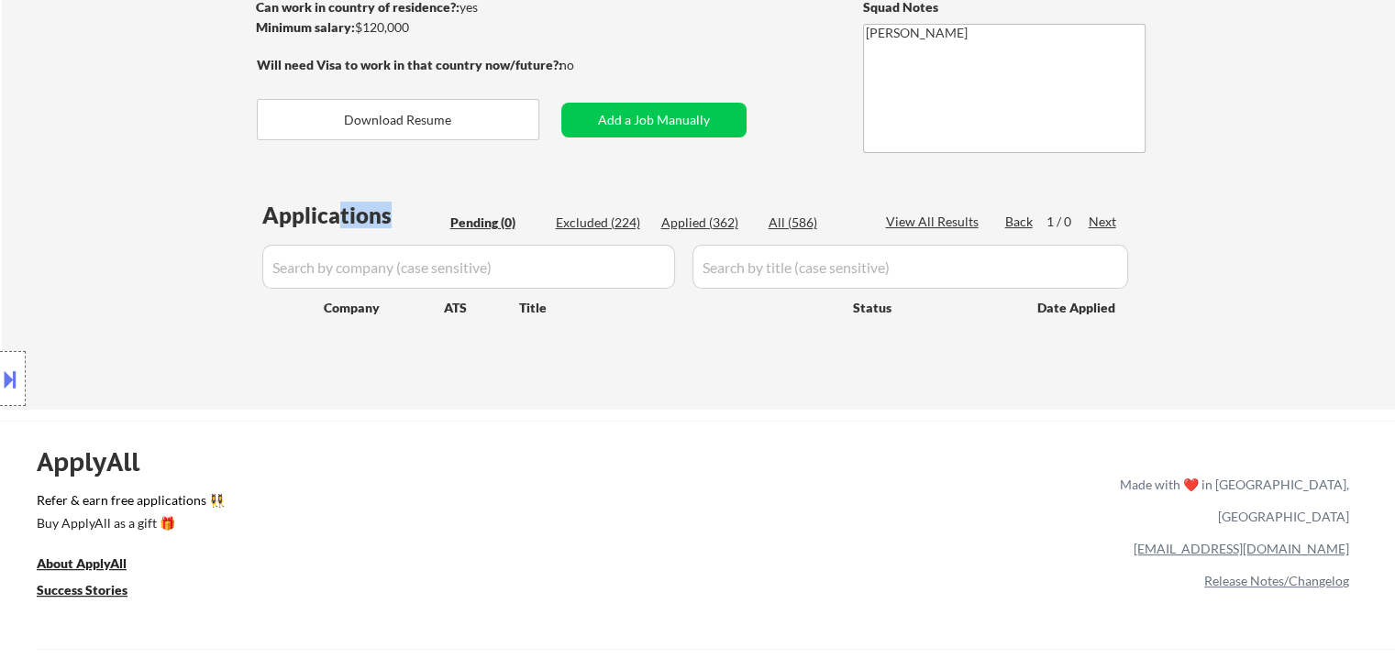
drag, startPoint x: 335, startPoint y: 216, endPoint x: 384, endPoint y: 214, distance: 49.6
click at [384, 214] on div "Applications" at bounding box center [353, 215] width 182 height 22
click at [409, 217] on div "Applications" at bounding box center [353, 215] width 182 height 22
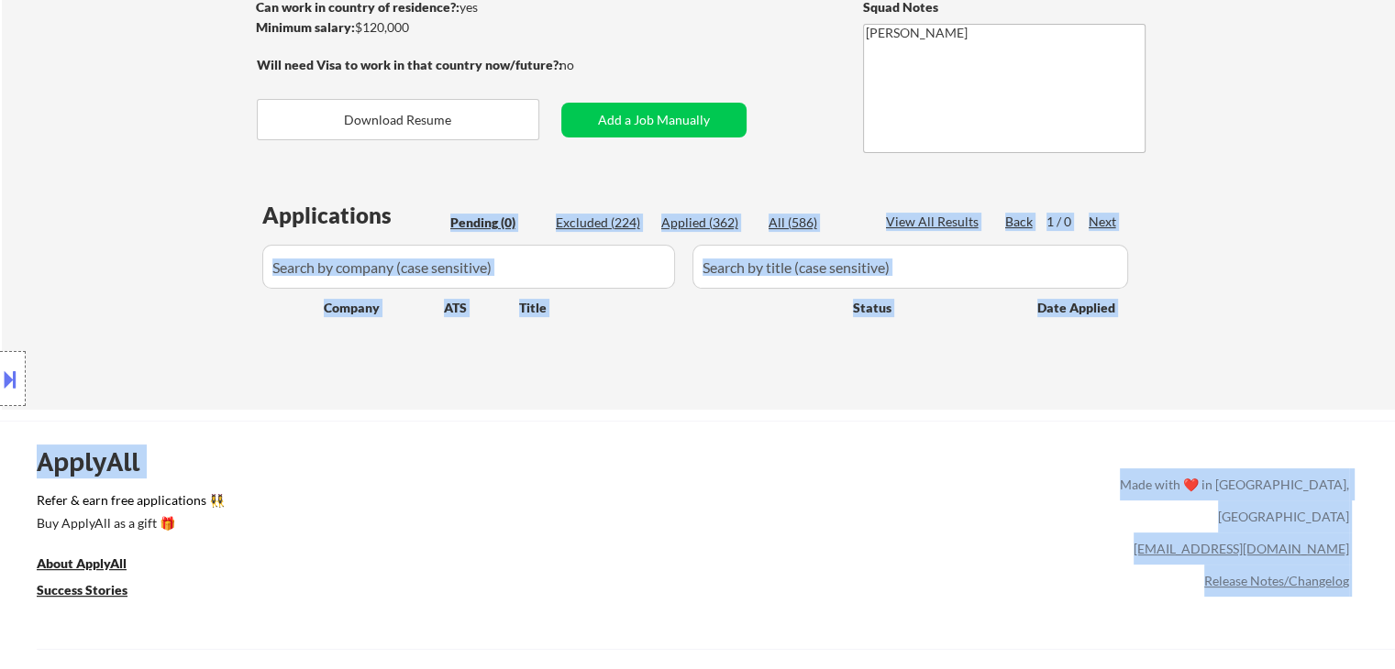
drag, startPoint x: 391, startPoint y: 217, endPoint x: 231, endPoint y: 220, distance: 159.6
click at [231, 220] on body "← Return to /applysquad Mailslurp Inbox Job Search Builder [PERSON_NAME] User E…" at bounding box center [697, 59] width 1395 height 669
click at [177, 226] on div "Location Inclusions:" at bounding box center [164, 379] width 328 height 533
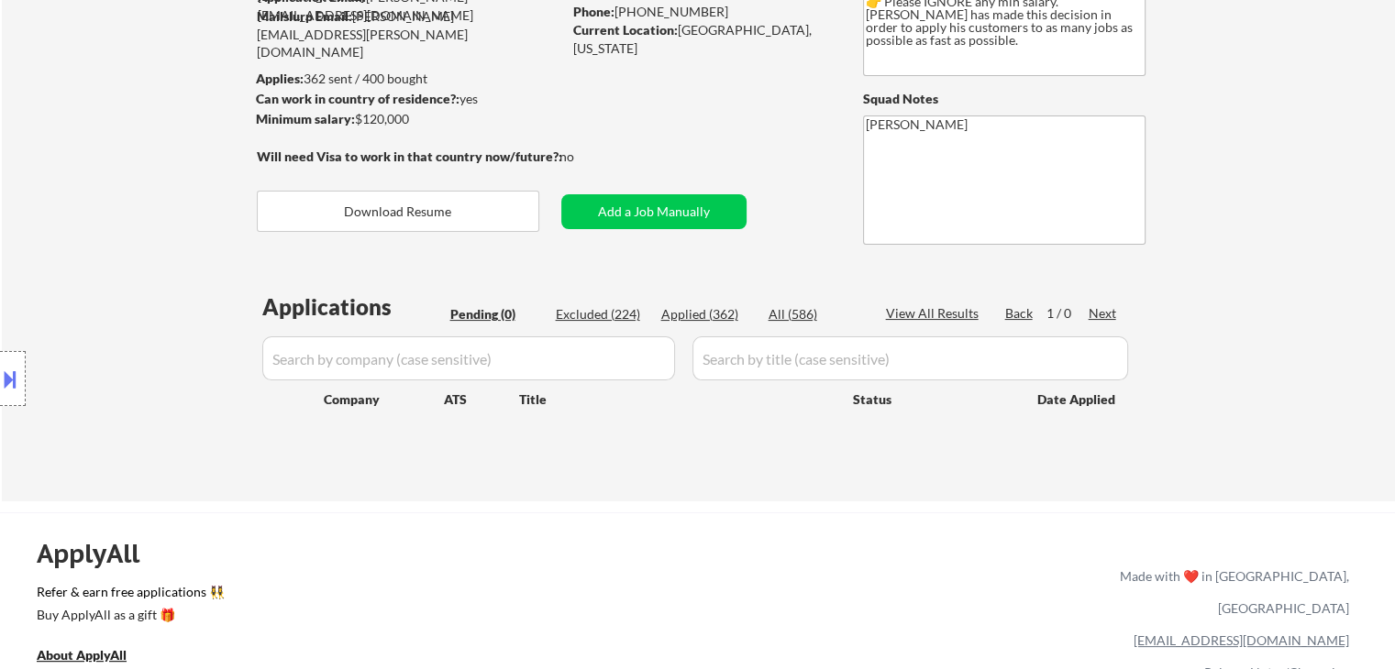
scroll to position [92, 0]
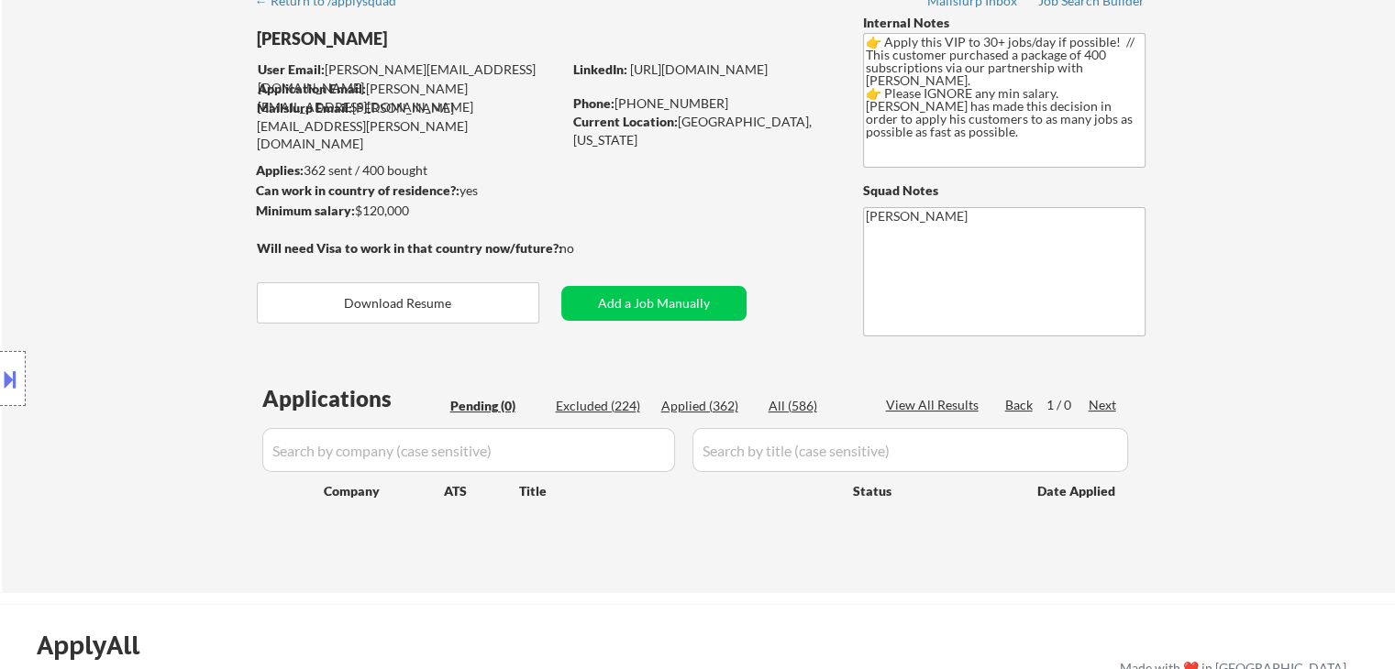
drag, startPoint x: 407, startPoint y: 209, endPoint x: 246, endPoint y: 193, distance: 162.1
click at [246, 193] on body "← Return to /applysquad Mailslurp Inbox Job Search Builder [PERSON_NAME] User E…" at bounding box center [697, 242] width 1395 height 669
click at [153, 196] on div "Location Inclusions:" at bounding box center [164, 379] width 328 height 533
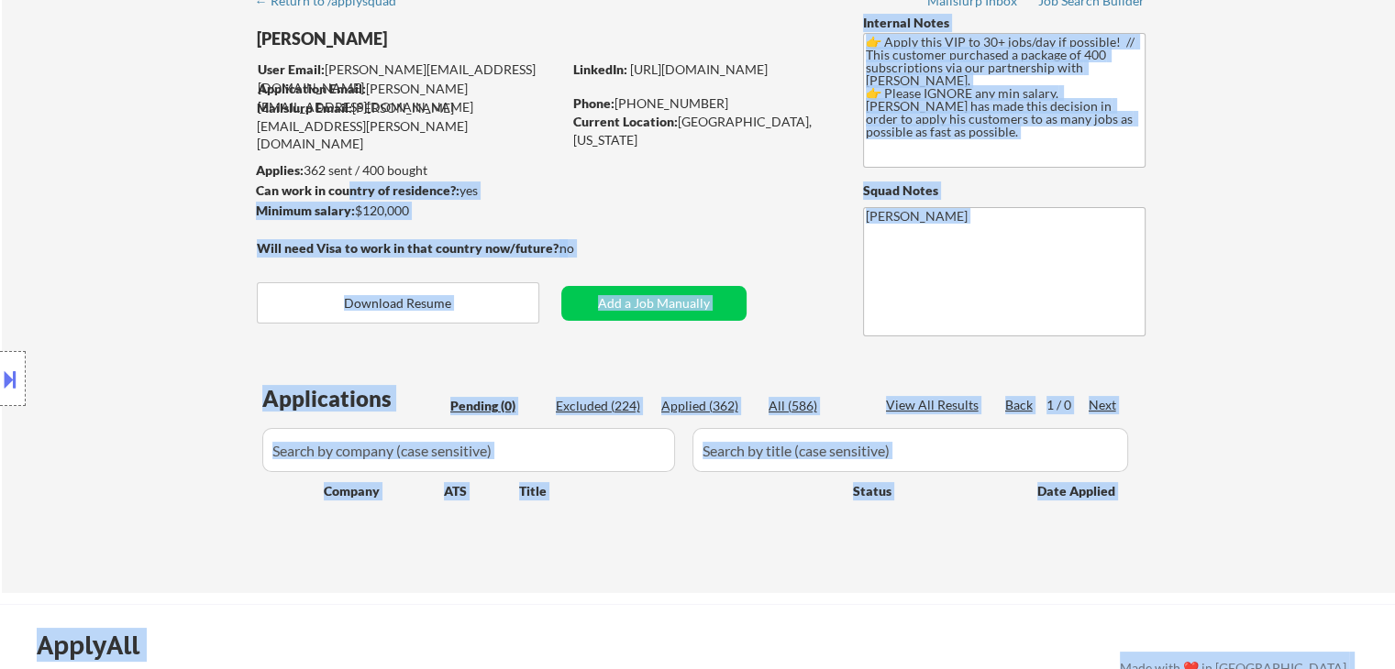
drag, startPoint x: 254, startPoint y: 167, endPoint x: 348, endPoint y: 182, distance: 95.6
click at [348, 182] on body "← Return to /applysquad Mailslurp Inbox Job Search Builder [PERSON_NAME] User E…" at bounding box center [697, 242] width 1395 height 669
click at [140, 203] on div "Location Inclusions:" at bounding box center [164, 379] width 328 height 533
click at [141, 197] on div "Location Inclusions:" at bounding box center [164, 379] width 328 height 533
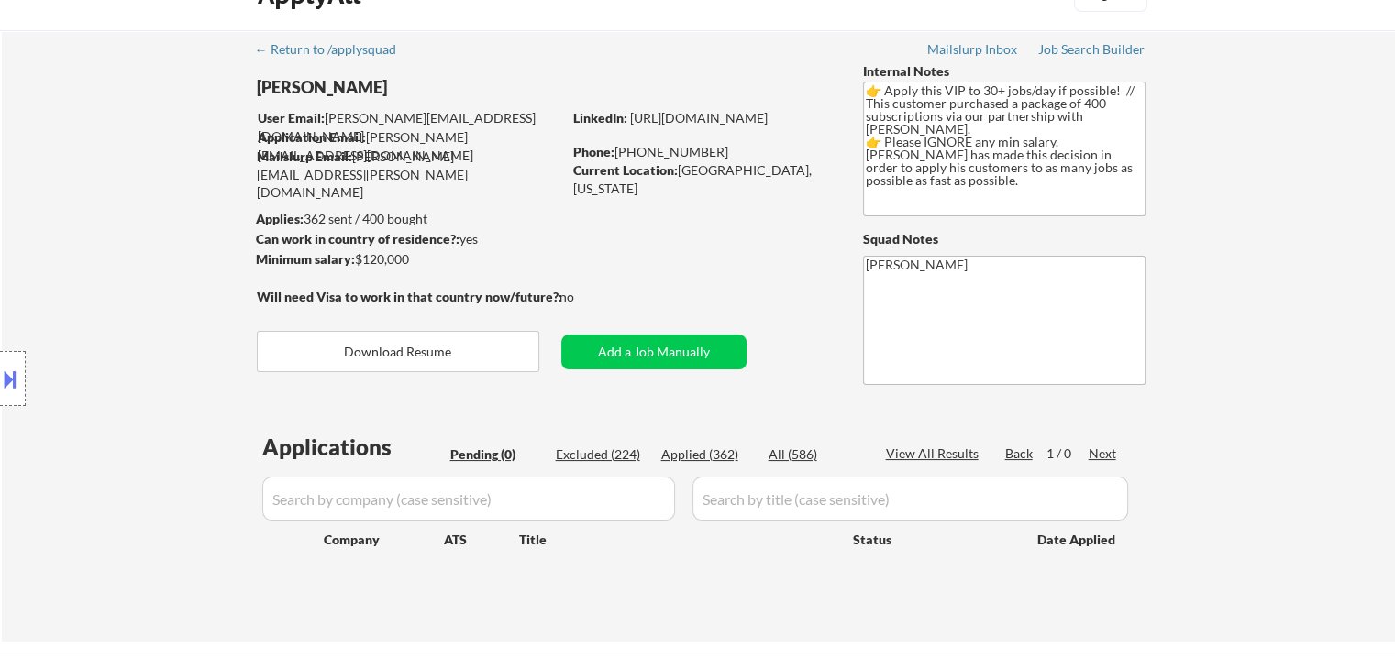
scroll to position [0, 0]
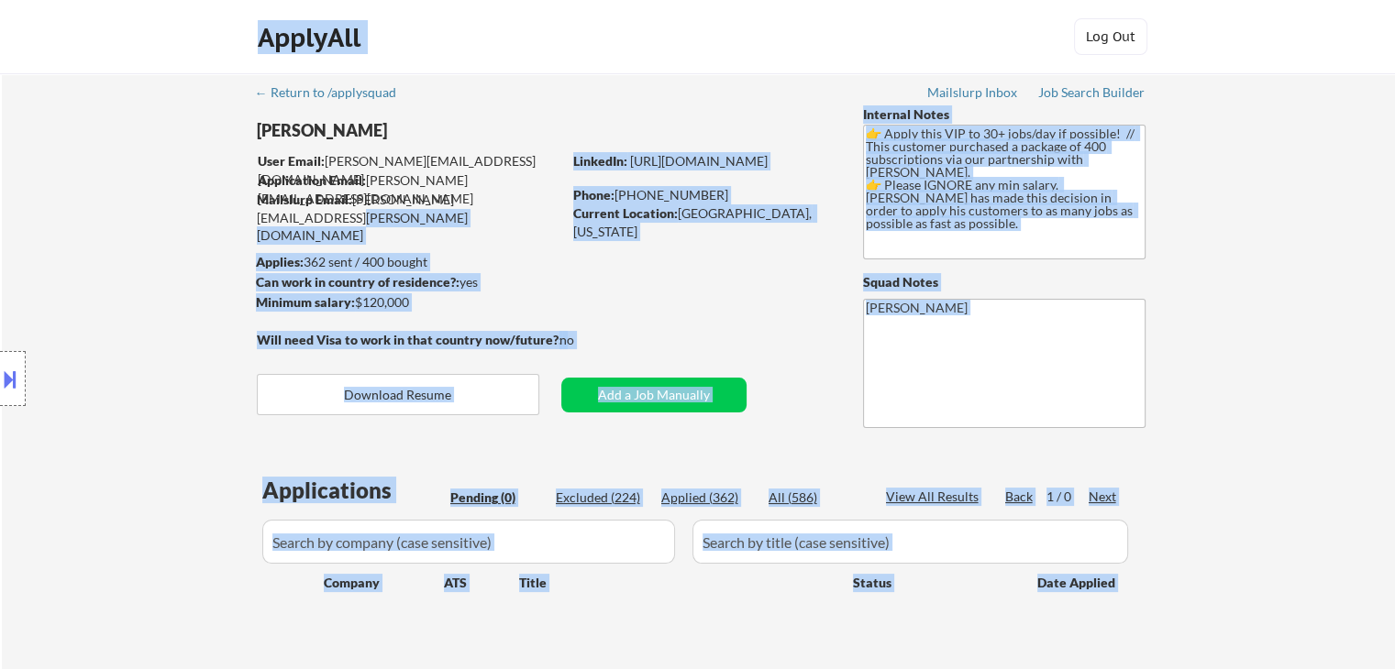
drag, startPoint x: 524, startPoint y: 192, endPoint x: 279, endPoint y: 166, distance: 247.1
click at [279, 166] on body "← Return to /applysquad Mailslurp Inbox Job Search Builder [PERSON_NAME] User E…" at bounding box center [697, 334] width 1395 height 669
click at [195, 181] on div "Location Inclusions:" at bounding box center [164, 379] width 328 height 533
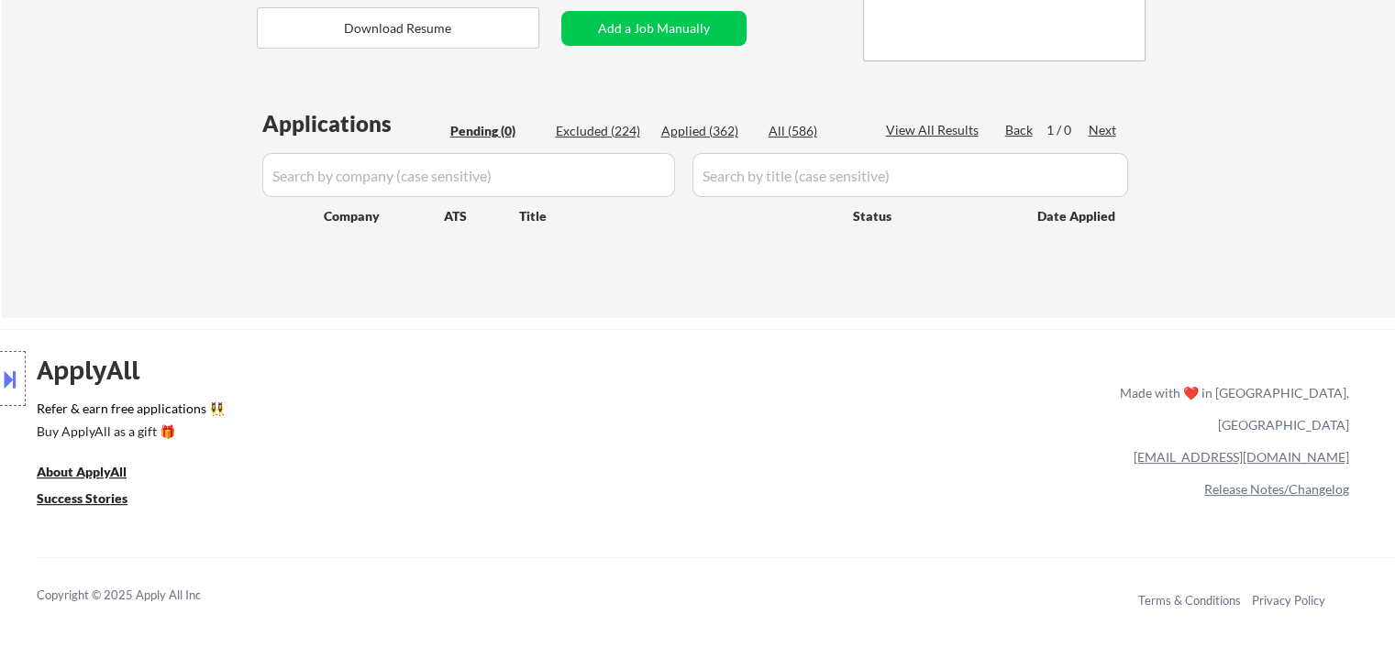
click at [127, 144] on div "Location Inclusions:" at bounding box center [164, 379] width 328 height 533
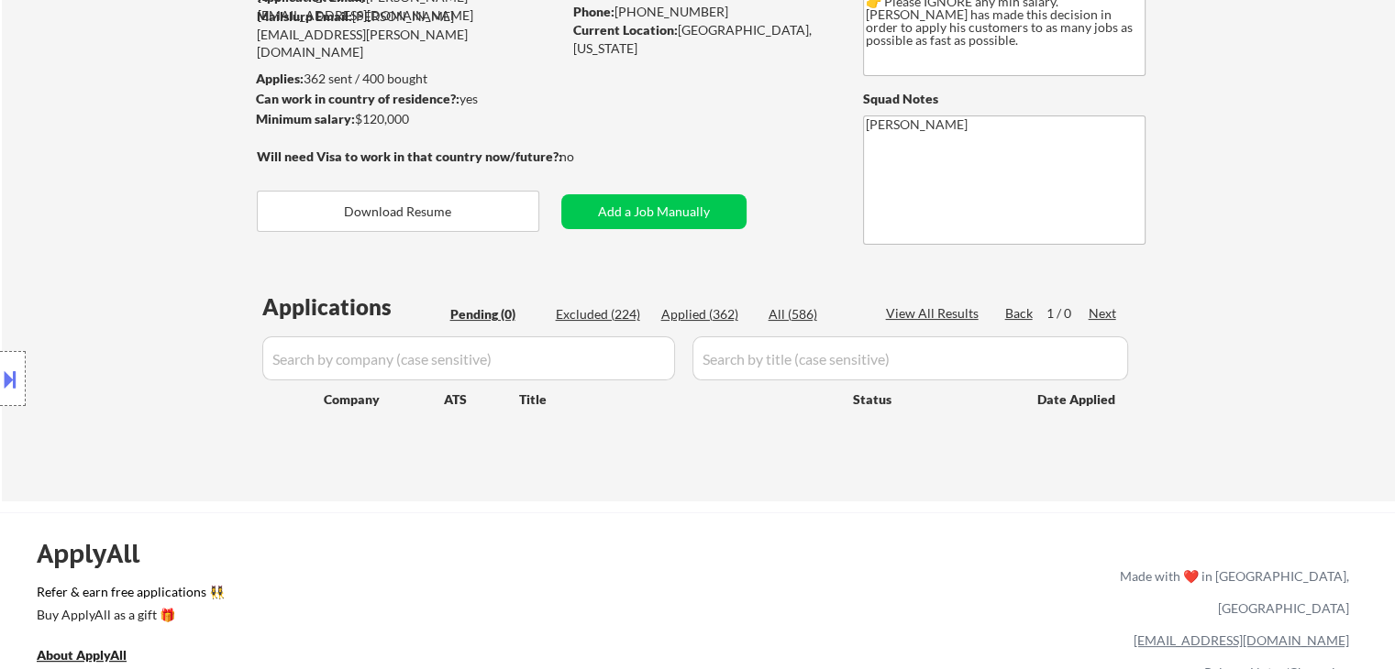
click at [141, 143] on div "Location Inclusions:" at bounding box center [164, 379] width 328 height 533
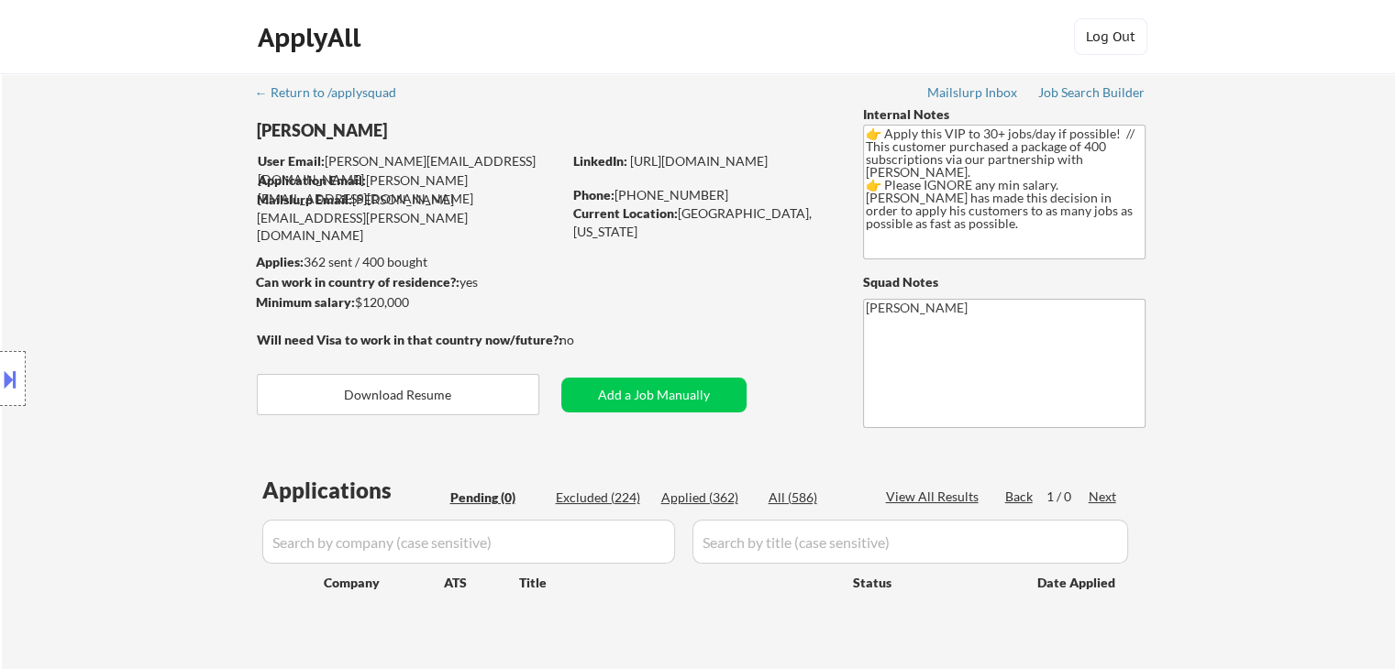
click at [717, 310] on div "← Return to /applysquad Mailslurp Inbox Job Search Builder [PERSON_NAME] User E…" at bounding box center [698, 371] width 915 height 597
